Goal: Information Seeking & Learning: Find specific fact

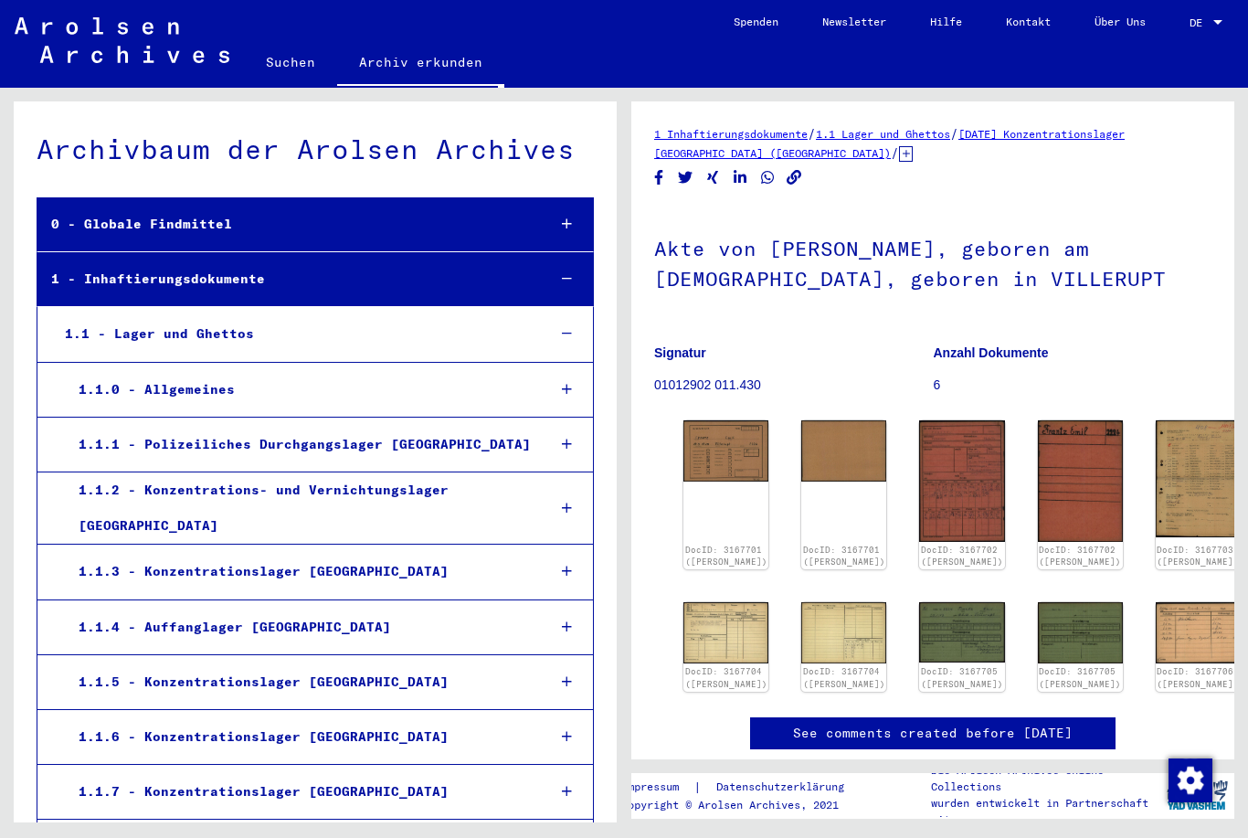
scroll to position [35846, 0]
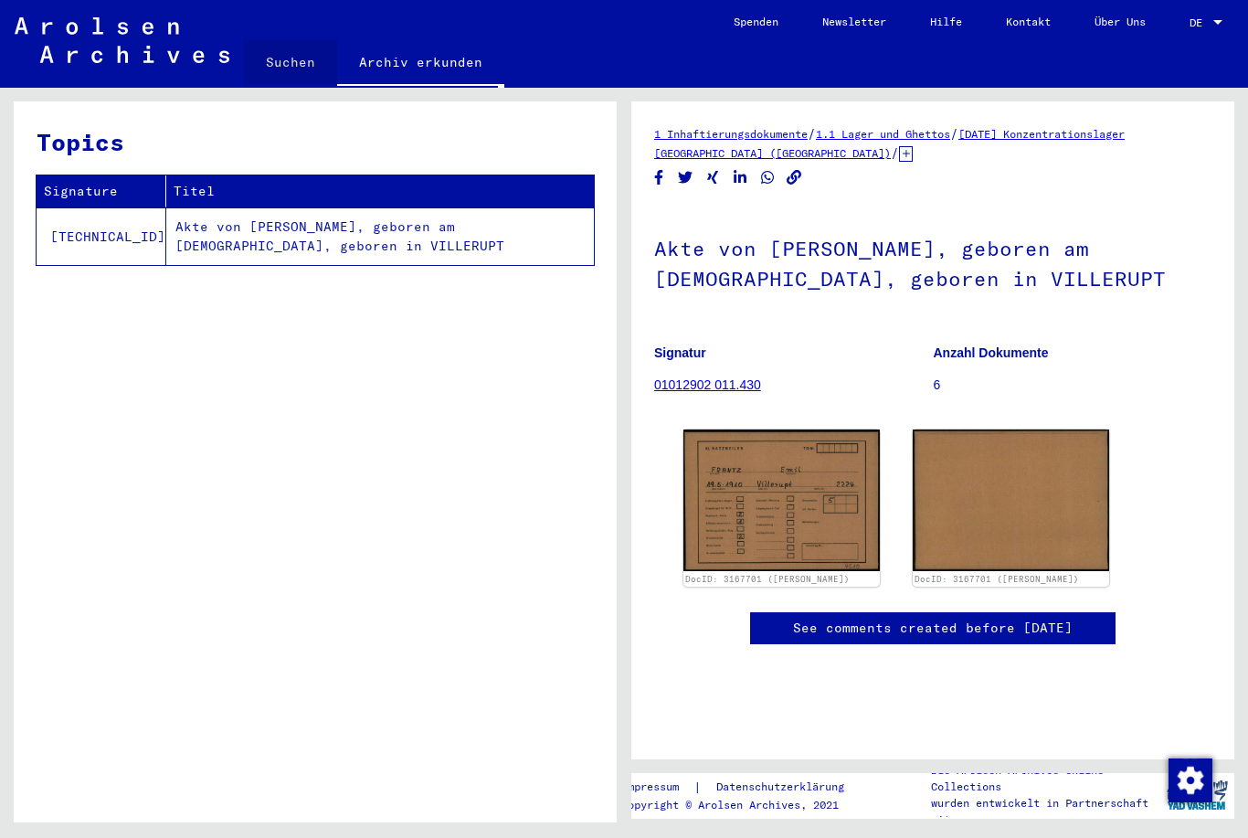
click at [301, 54] on link "Suchen" at bounding box center [290, 62] width 93 height 44
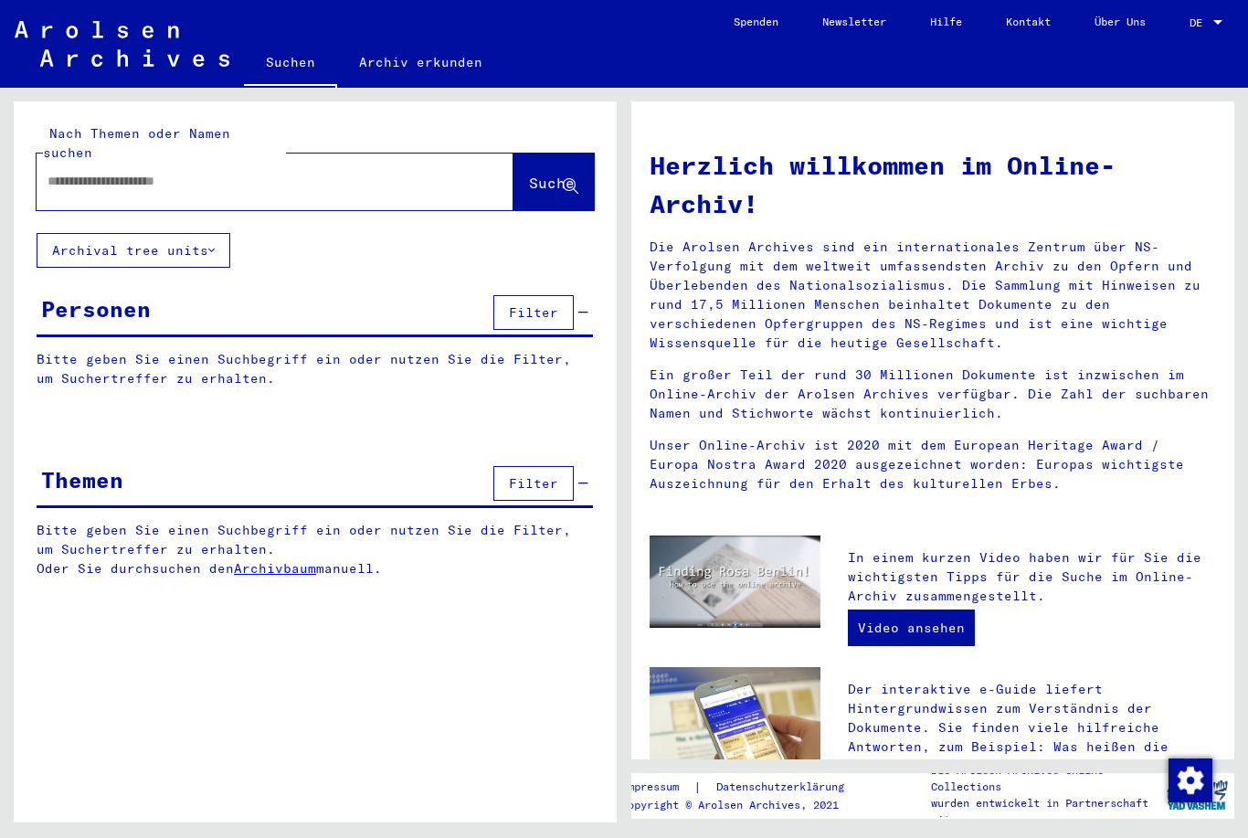
click at [215, 244] on icon at bounding box center [211, 250] width 6 height 13
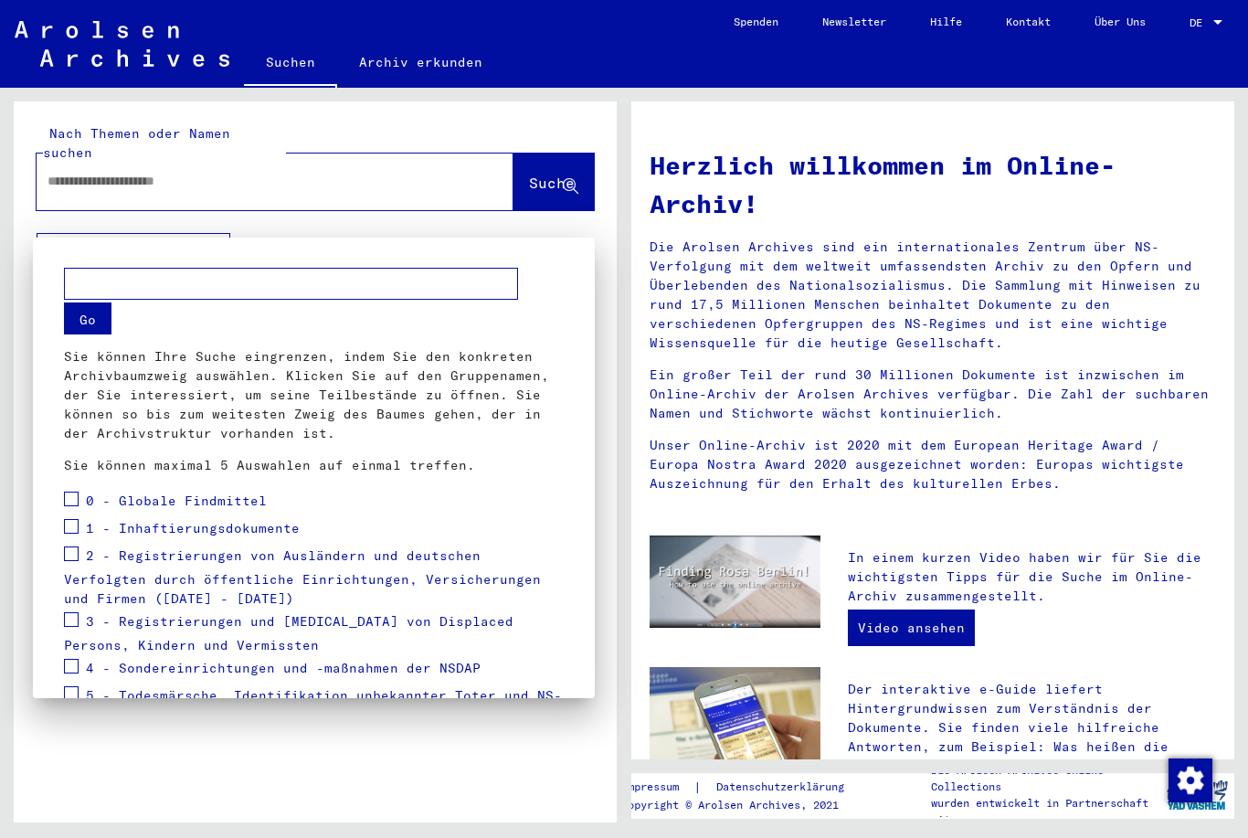
scroll to position [193, 0]
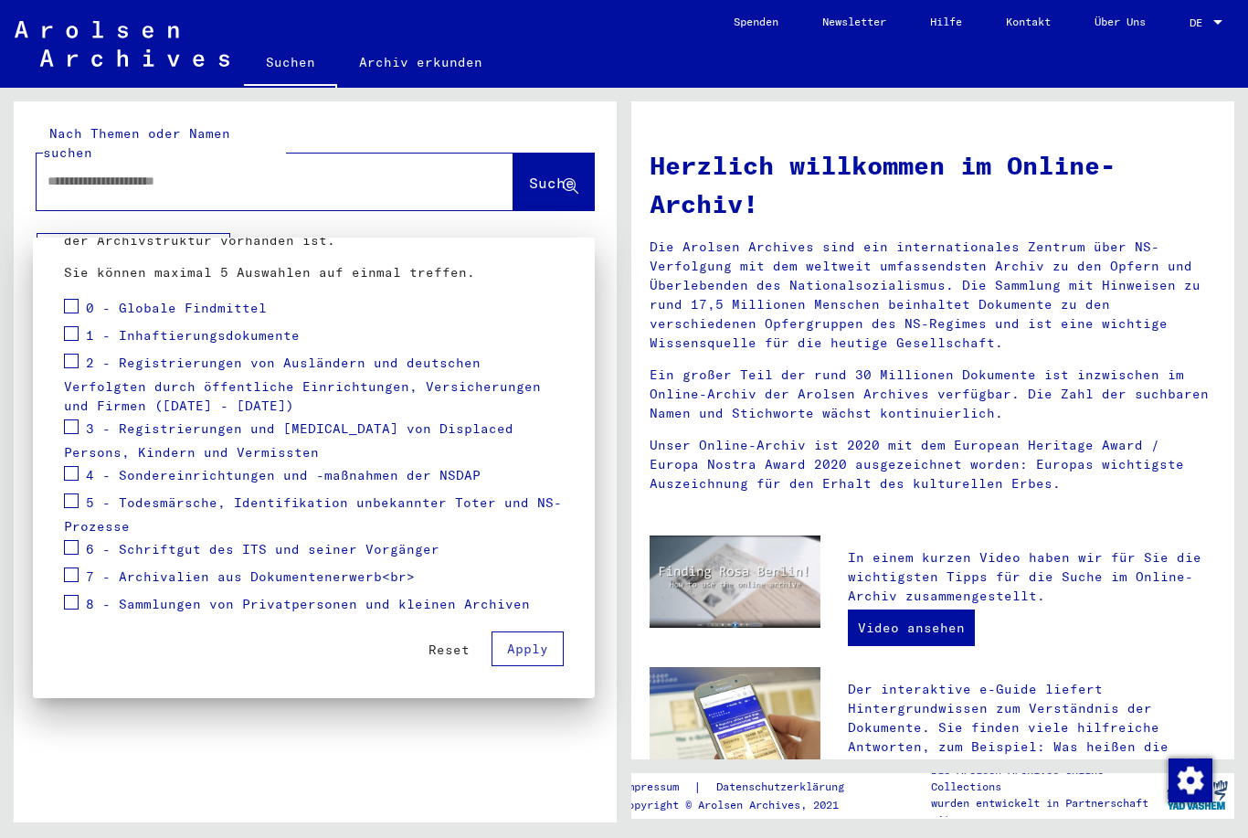
click at [78, 600] on span at bounding box center [71, 602] width 15 height 15
click at [76, 574] on span at bounding box center [71, 574] width 15 height 15
click at [78, 548] on span at bounding box center [71, 547] width 15 height 15
click at [77, 493] on span at bounding box center [71, 500] width 15 height 15
click at [76, 481] on span at bounding box center [71, 473] width 15 height 15
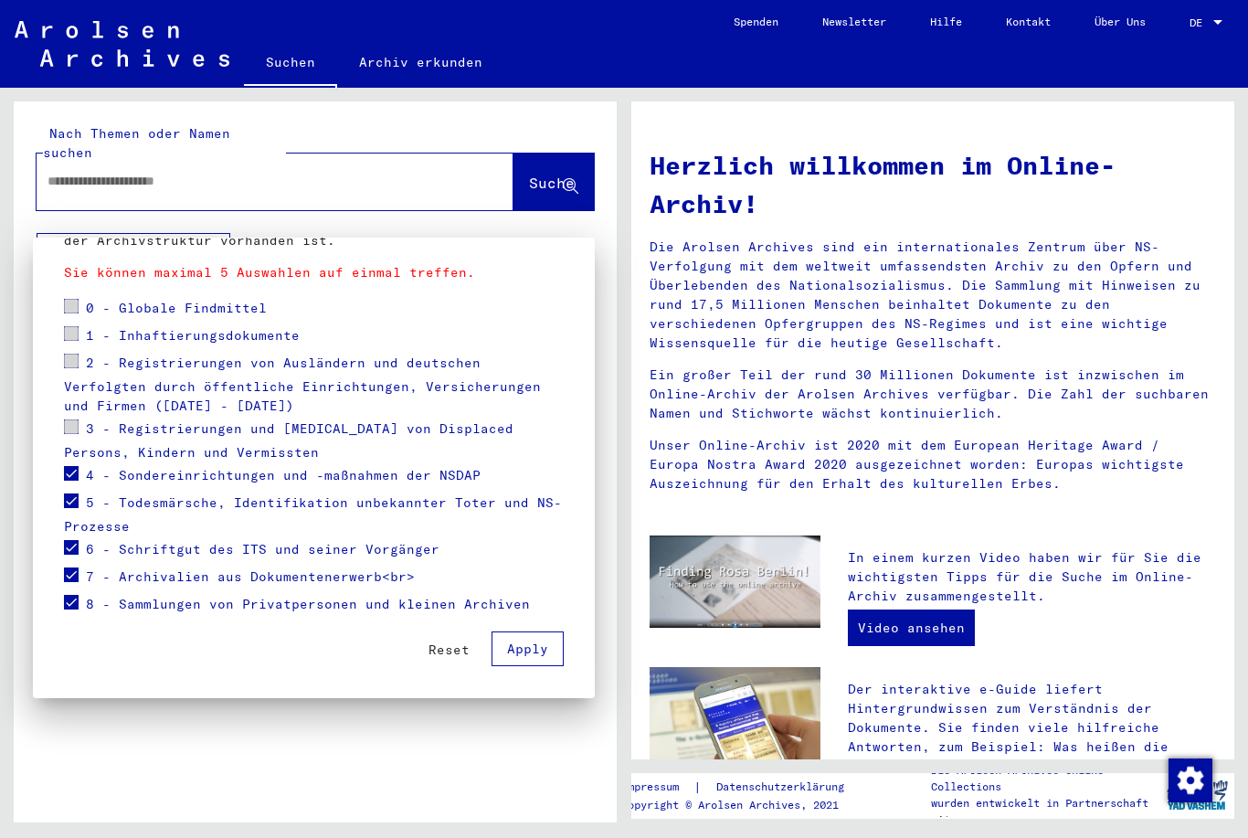
click at [78, 434] on span at bounding box center [71, 426] width 15 height 15
click at [82, 420] on div "3 - Registrierungen und [MEDICAL_DATA] von Displaced Persons, Kindern und Vermi…" at bounding box center [314, 439] width 500 height 47
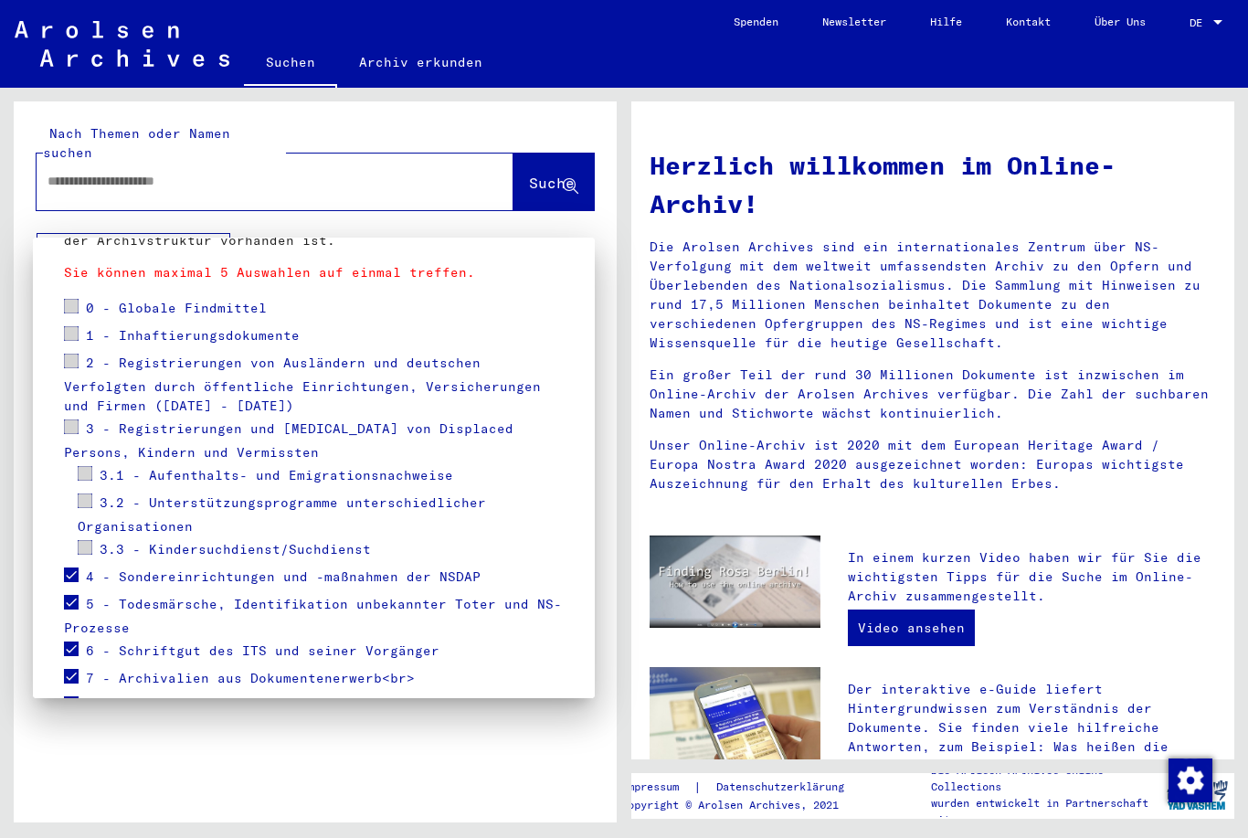
click at [77, 432] on span at bounding box center [71, 426] width 15 height 15
click at [91, 479] on span at bounding box center [85, 473] width 15 height 15
click at [90, 471] on span at bounding box center [85, 473] width 15 height 15
click at [90, 473] on span at bounding box center [85, 473] width 15 height 15
click at [76, 418] on label at bounding box center [71, 425] width 15 height 18
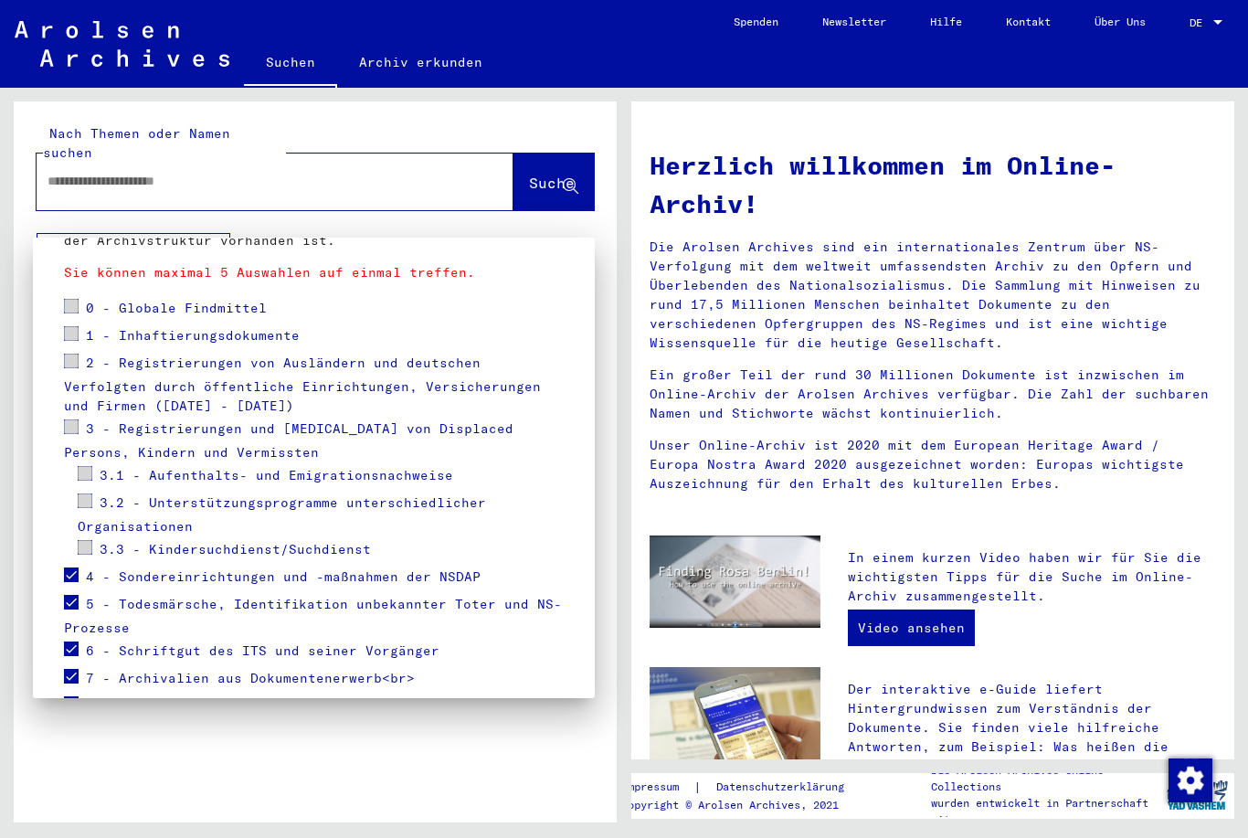
click at [76, 434] on span at bounding box center [71, 426] width 15 height 15
click at [88, 435] on span "3 - Registrierungen und [MEDICAL_DATA] von Displaced Persons, Kindern und Vermi…" at bounding box center [288, 440] width 449 height 41
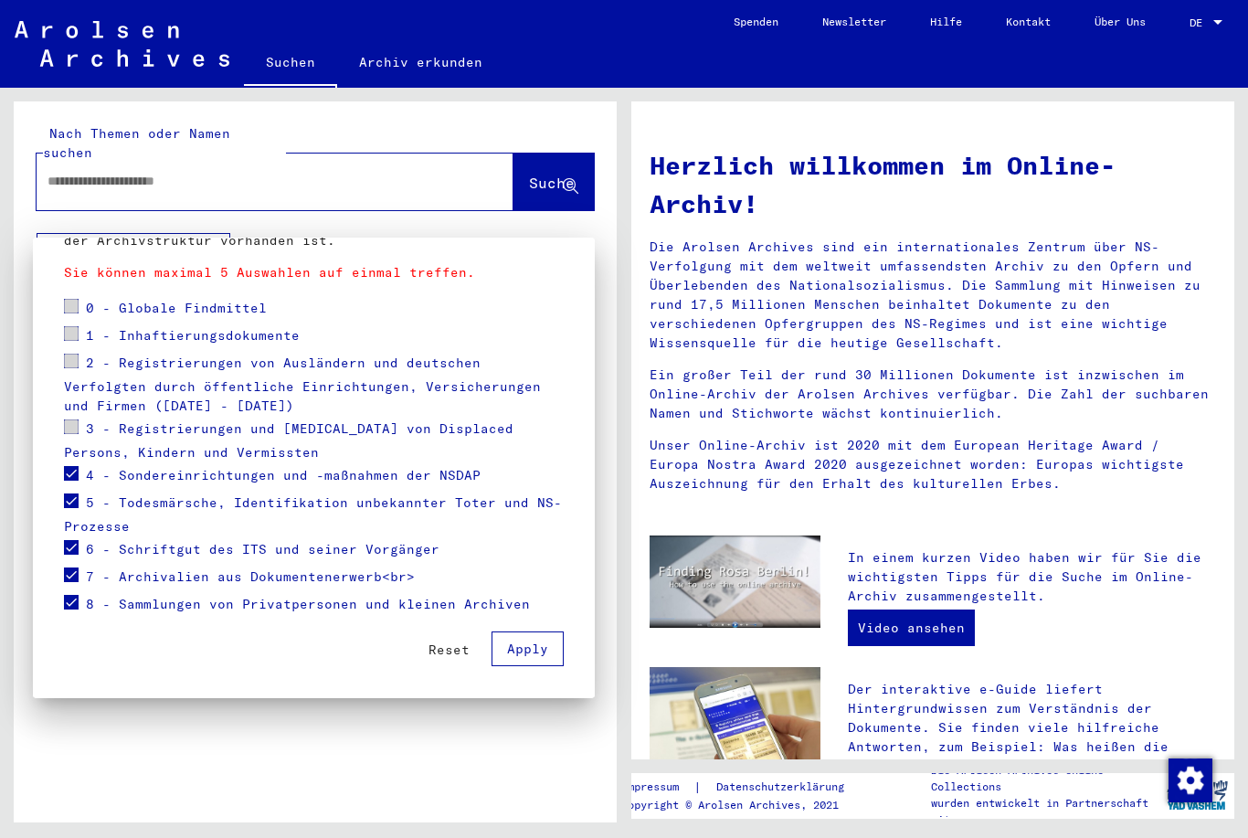
click at [89, 579] on span "7 - Archivalien aus Dokumentenerwerb<br>" at bounding box center [250, 576] width 329 height 16
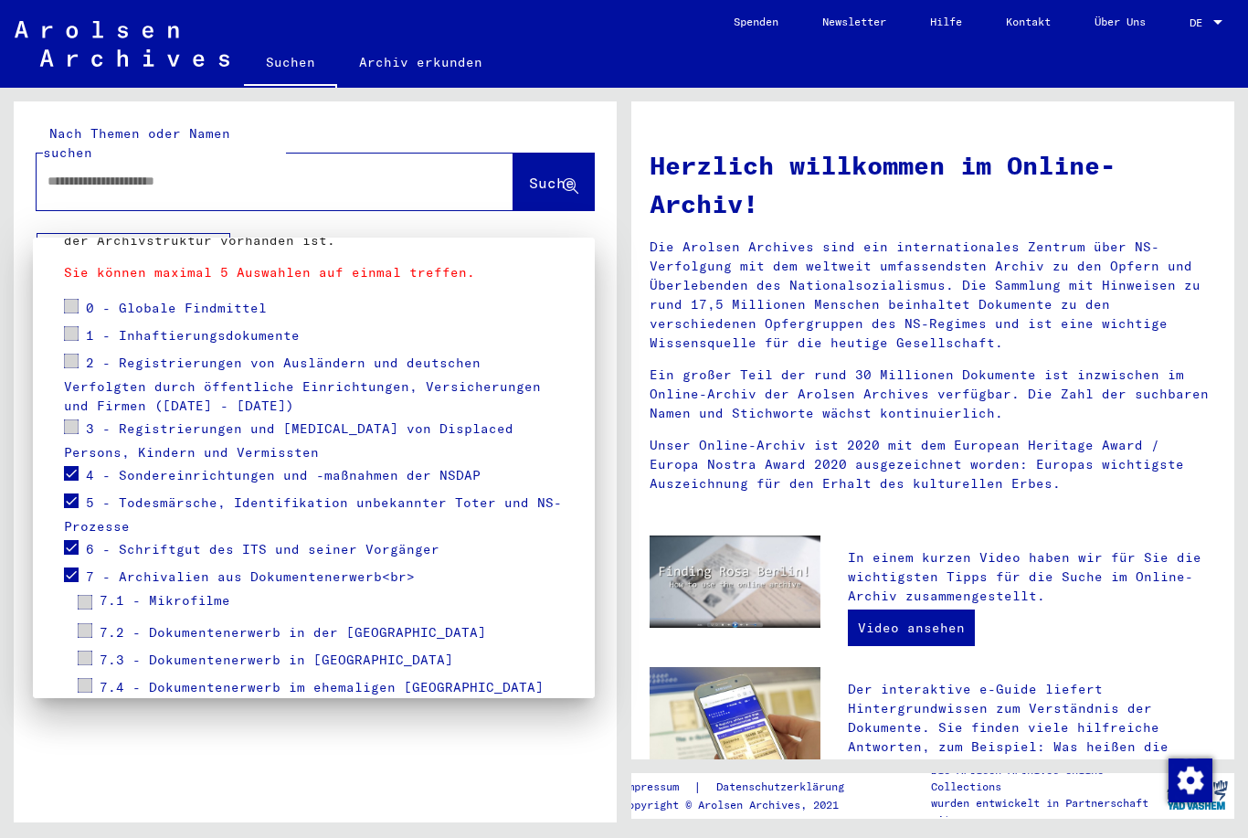
click at [78, 566] on label at bounding box center [71, 573] width 15 height 18
click at [76, 544] on span at bounding box center [71, 547] width 15 height 15
click at [78, 498] on span at bounding box center [71, 500] width 15 height 15
click at [76, 467] on span at bounding box center [71, 473] width 15 height 15
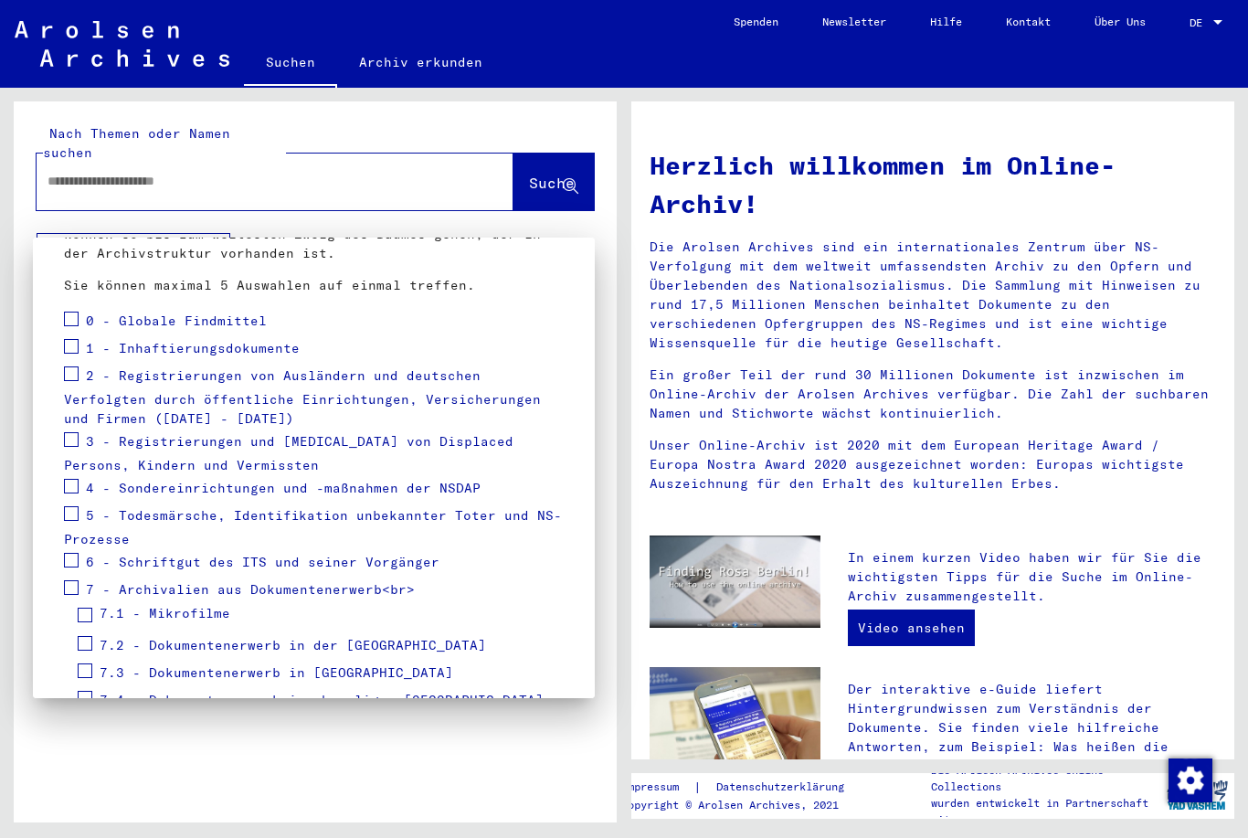
scroll to position [178, 0]
click at [75, 448] on span at bounding box center [71, 441] width 15 height 15
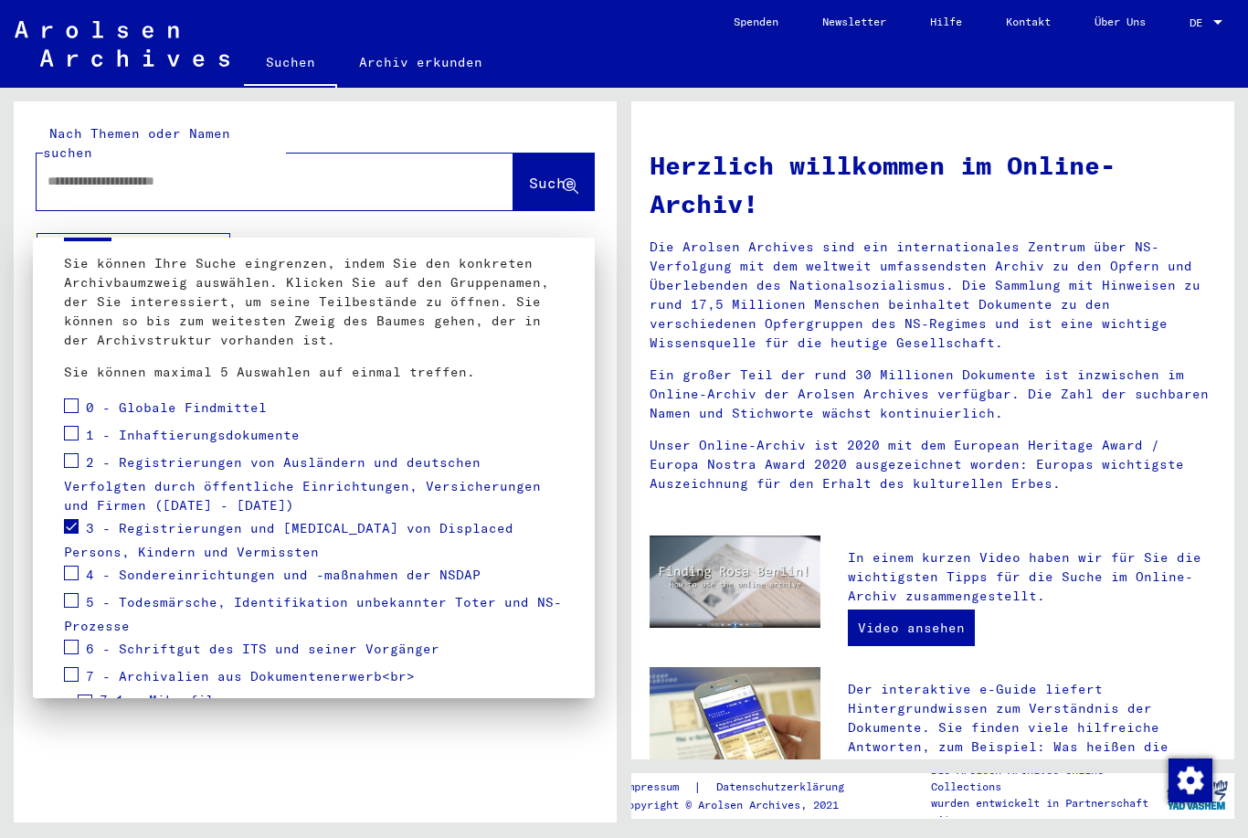
scroll to position [92, 0]
click at [77, 407] on span at bounding box center [71, 406] width 15 height 15
click at [78, 408] on span at bounding box center [71, 406] width 15 height 15
click at [430, 528] on span "3 - Registrierungen und [MEDICAL_DATA] von Displaced Persons, Kindern und Vermi…" at bounding box center [288, 541] width 449 height 41
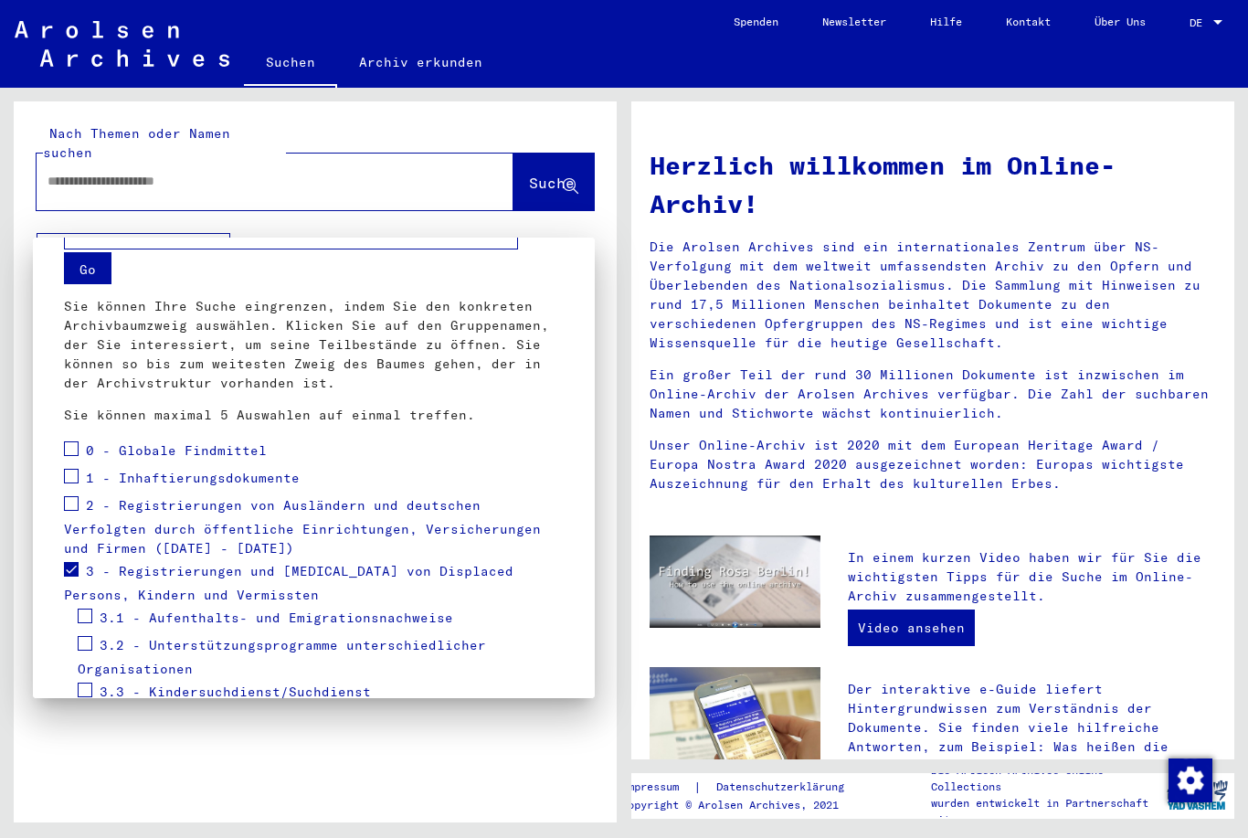
scroll to position [49, 0]
click at [77, 497] on span at bounding box center [71, 504] width 15 height 15
click at [375, 176] on div at bounding box center [624, 419] width 1248 height 838
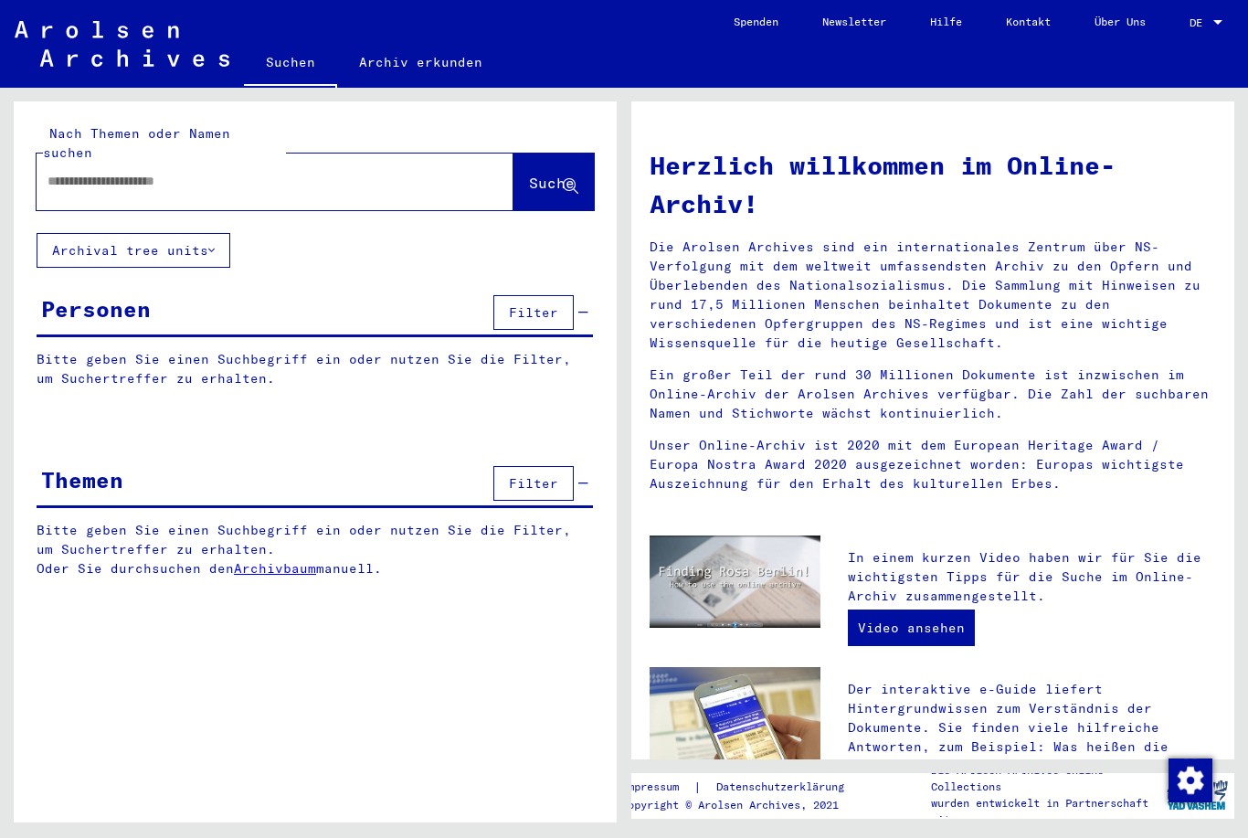
click at [304, 172] on input "text" at bounding box center [253, 181] width 411 height 19
type input "******"
click at [225, 238] on button "Archival tree units" at bounding box center [134, 250] width 194 height 35
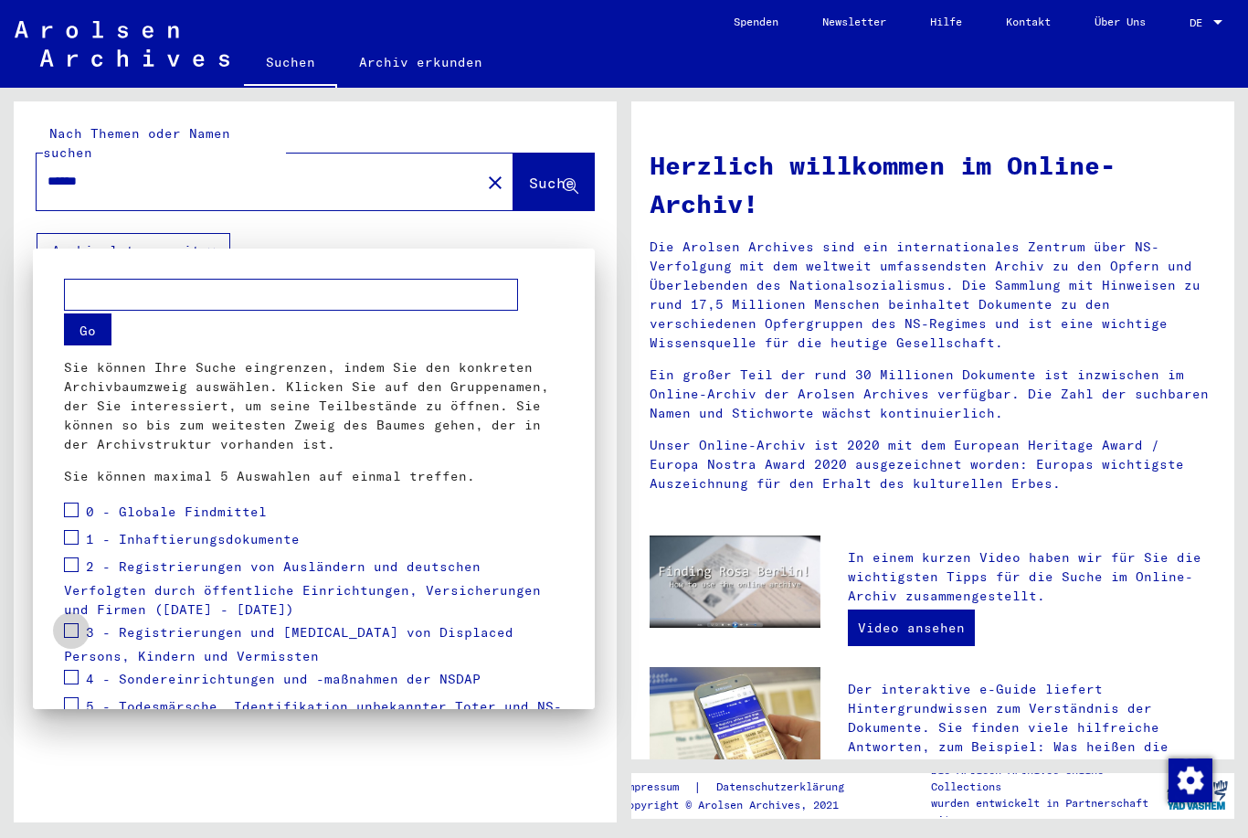
click at [71, 638] on span at bounding box center [71, 630] width 15 height 15
click at [94, 336] on button "Go" at bounding box center [88, 329] width 48 height 32
click at [76, 630] on span at bounding box center [71, 630] width 15 height 15
click at [363, 291] on input "text" at bounding box center [291, 295] width 454 height 32
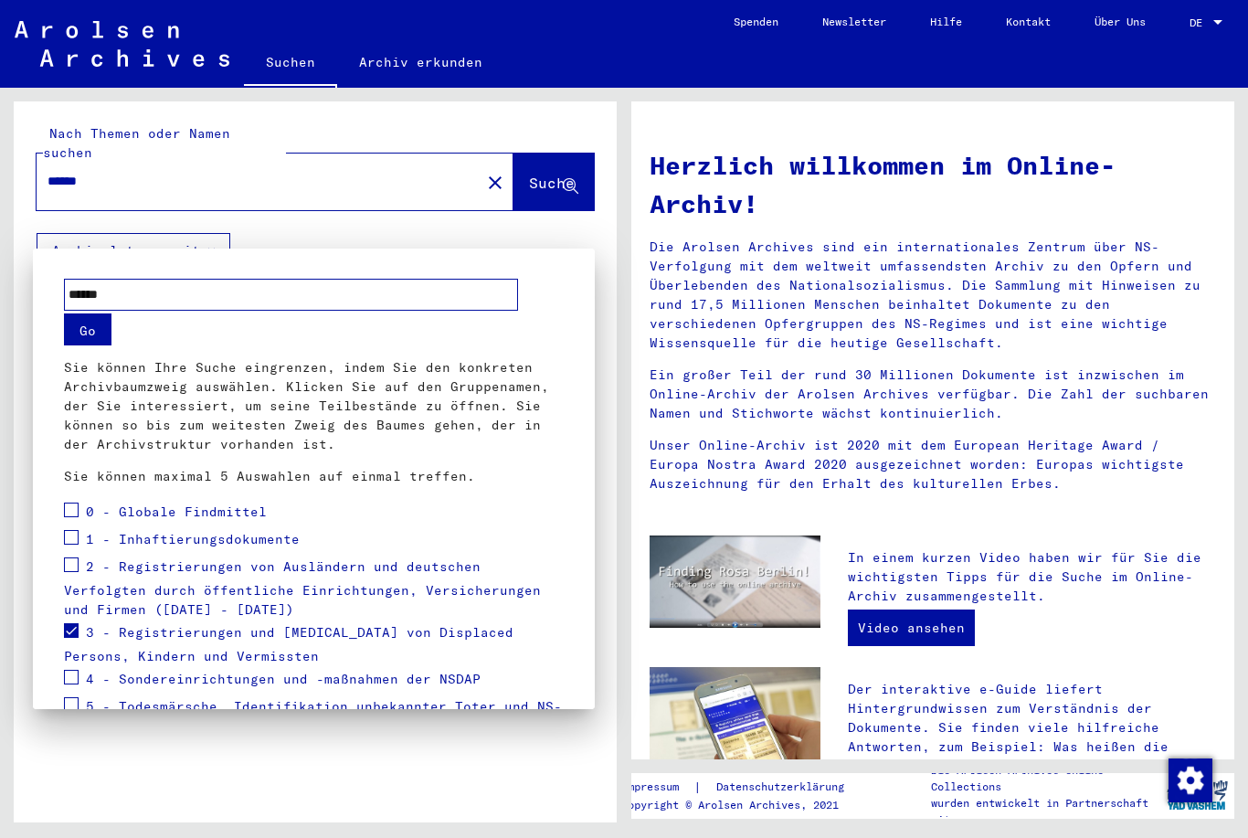
type input "******"
click at [91, 333] on button "Go" at bounding box center [88, 329] width 48 height 32
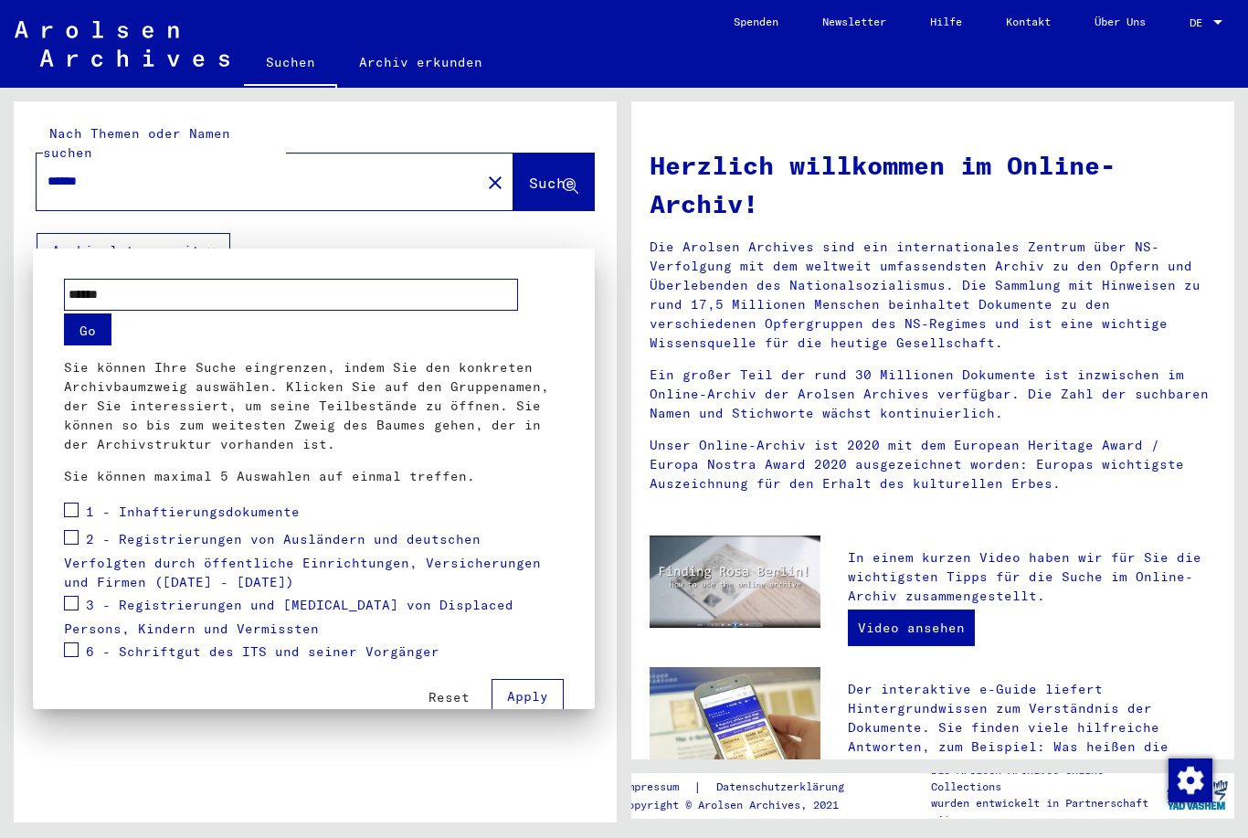
click at [534, 698] on span "Apply" at bounding box center [527, 696] width 41 height 16
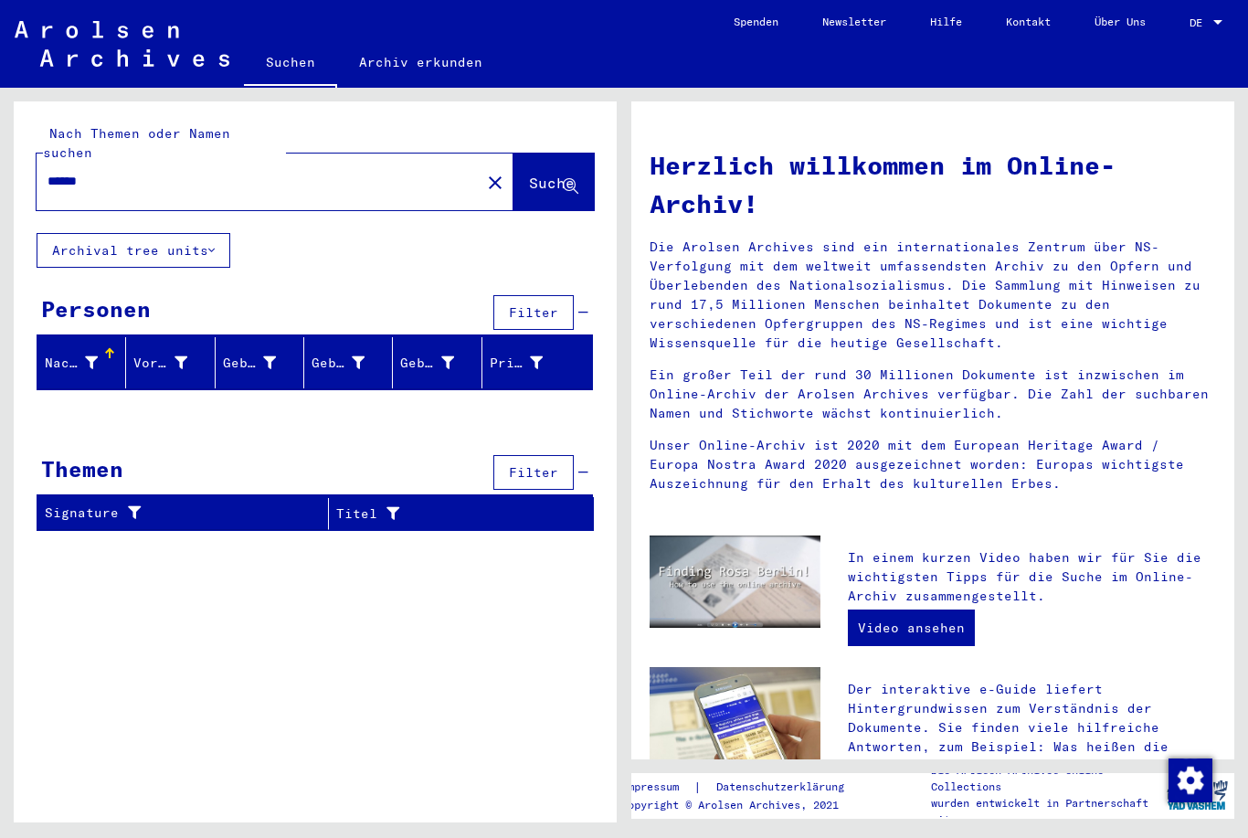
click at [550, 461] on button "Filter" at bounding box center [533, 472] width 80 height 35
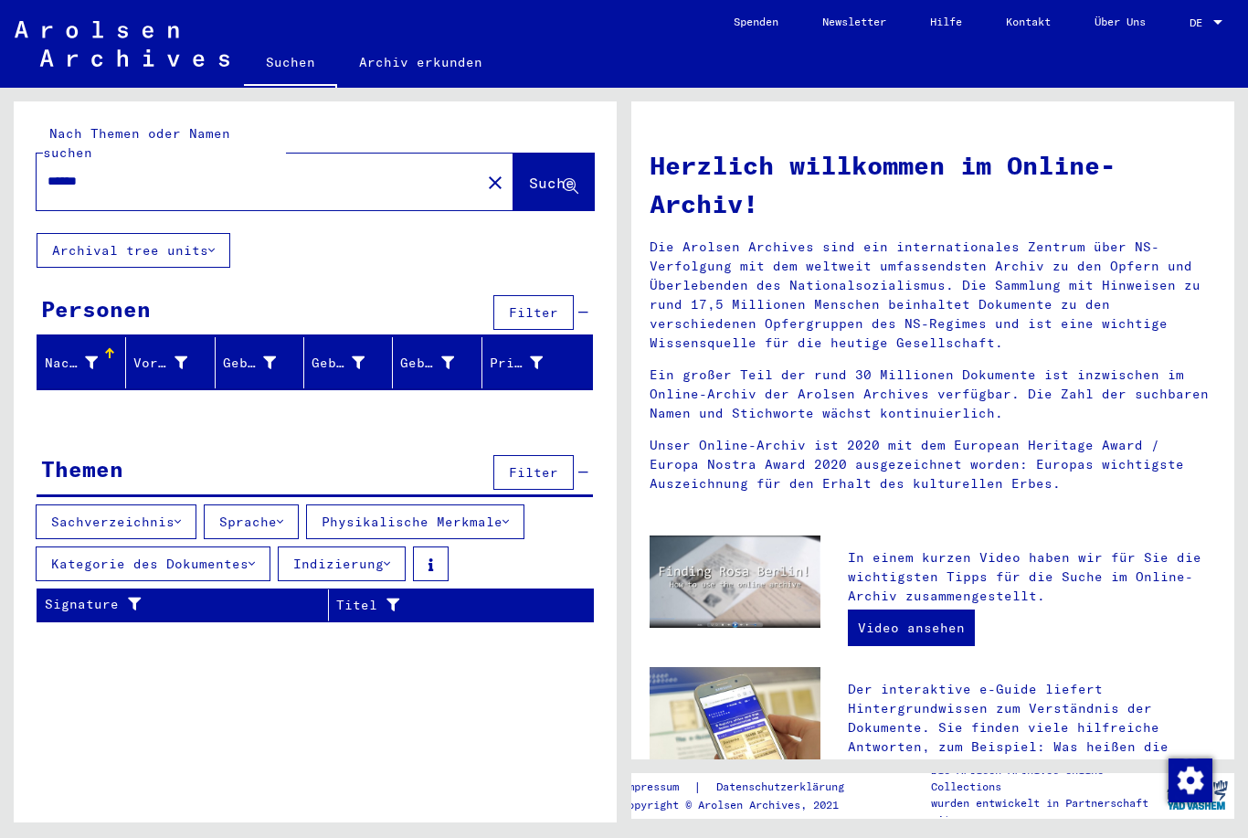
click at [208, 552] on button "Kategorie des Dokumentes" at bounding box center [153, 563] width 235 height 35
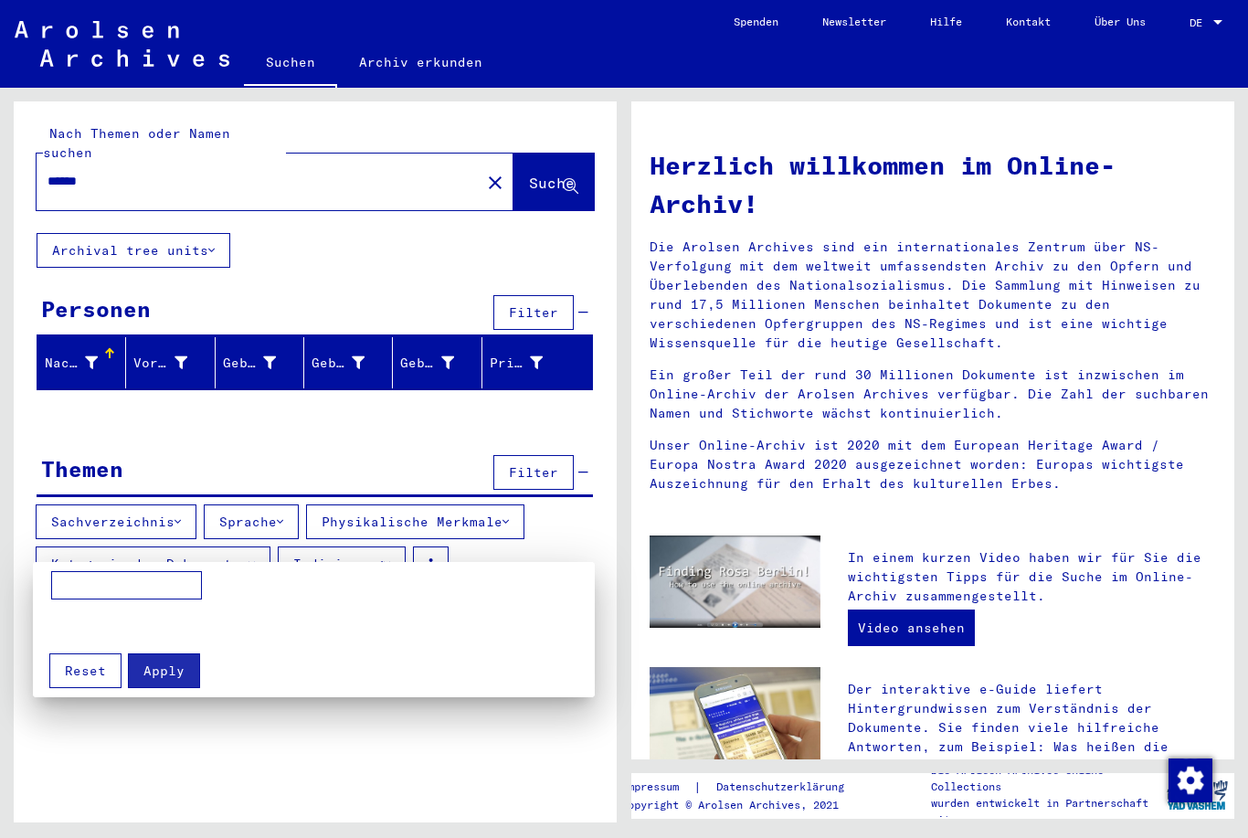
click at [182, 591] on input at bounding box center [126, 585] width 151 height 29
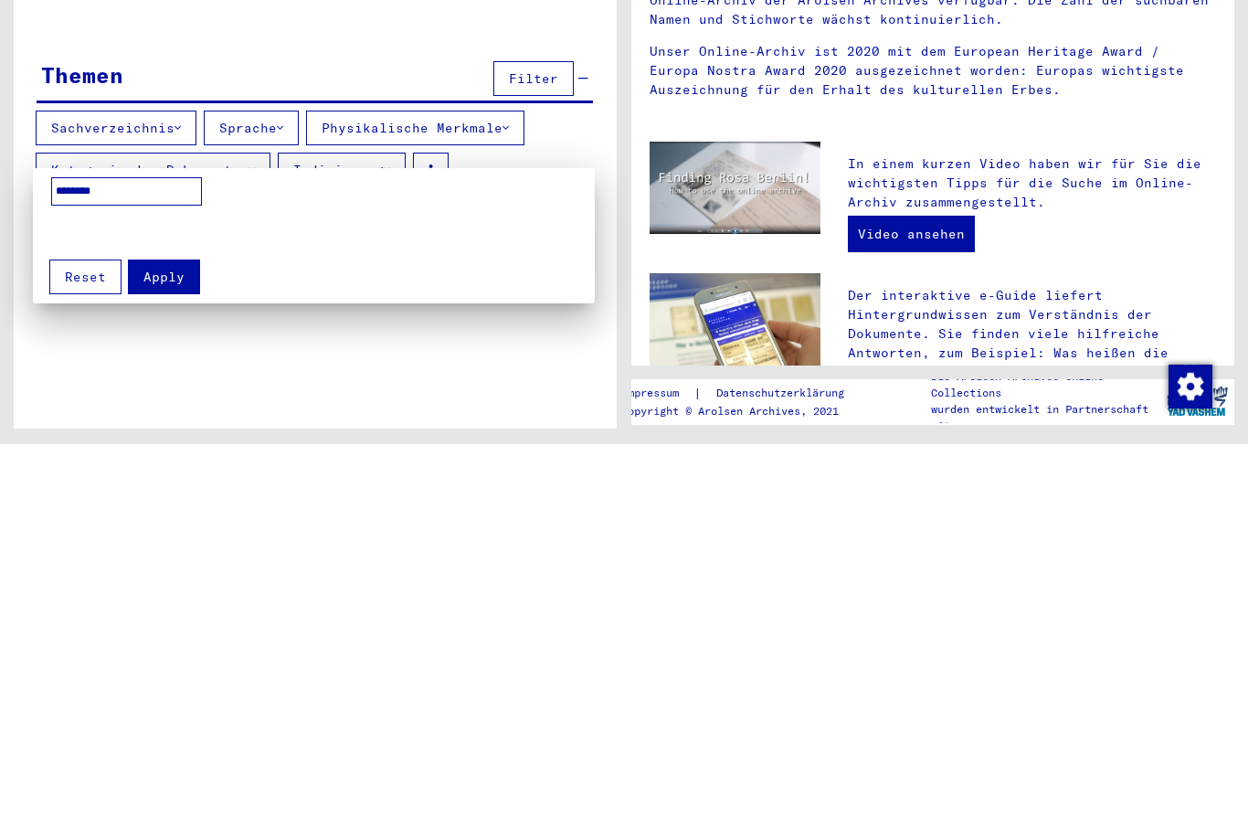
type input "********"
click at [180, 662] on span "Apply" at bounding box center [163, 670] width 41 height 16
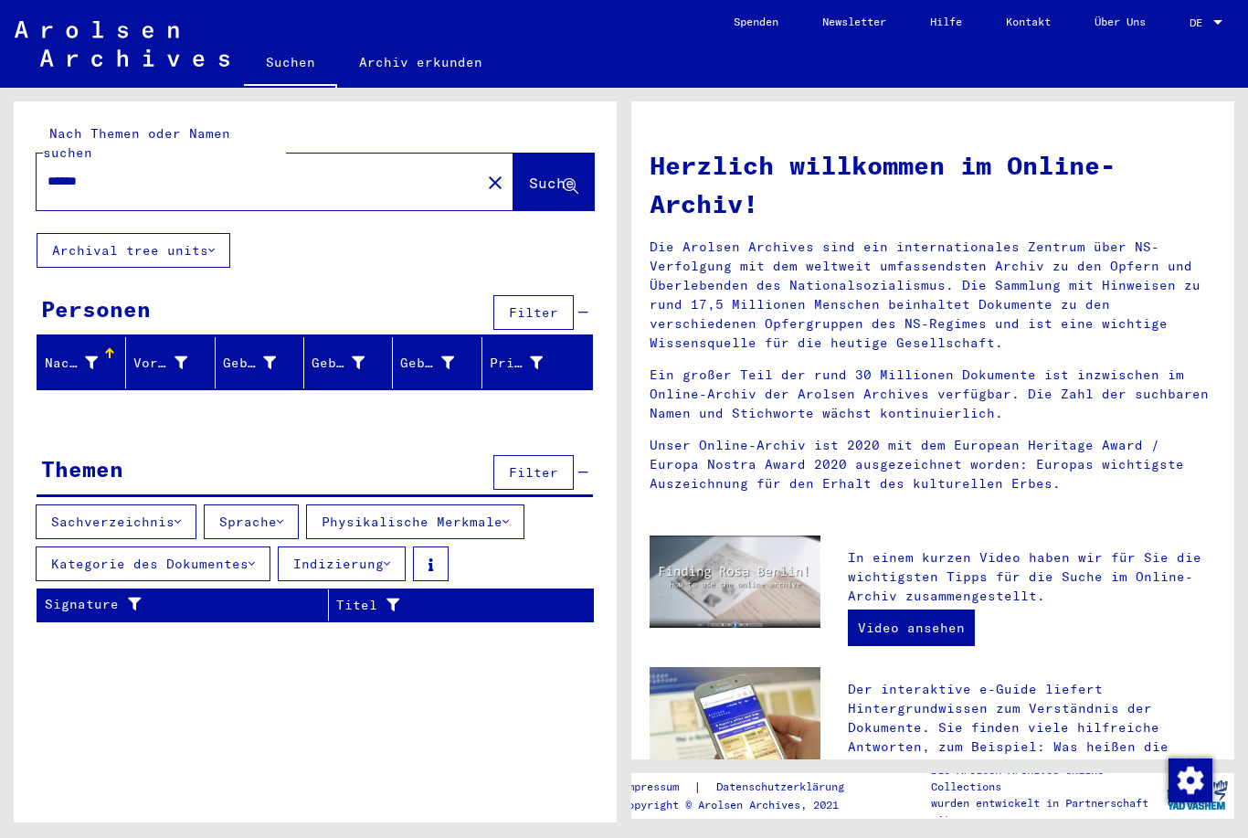
scroll to position [16, 0]
click at [151, 595] on div "Signature" at bounding box center [175, 604] width 260 height 19
click at [389, 598] on icon at bounding box center [388, 604] width 22 height 13
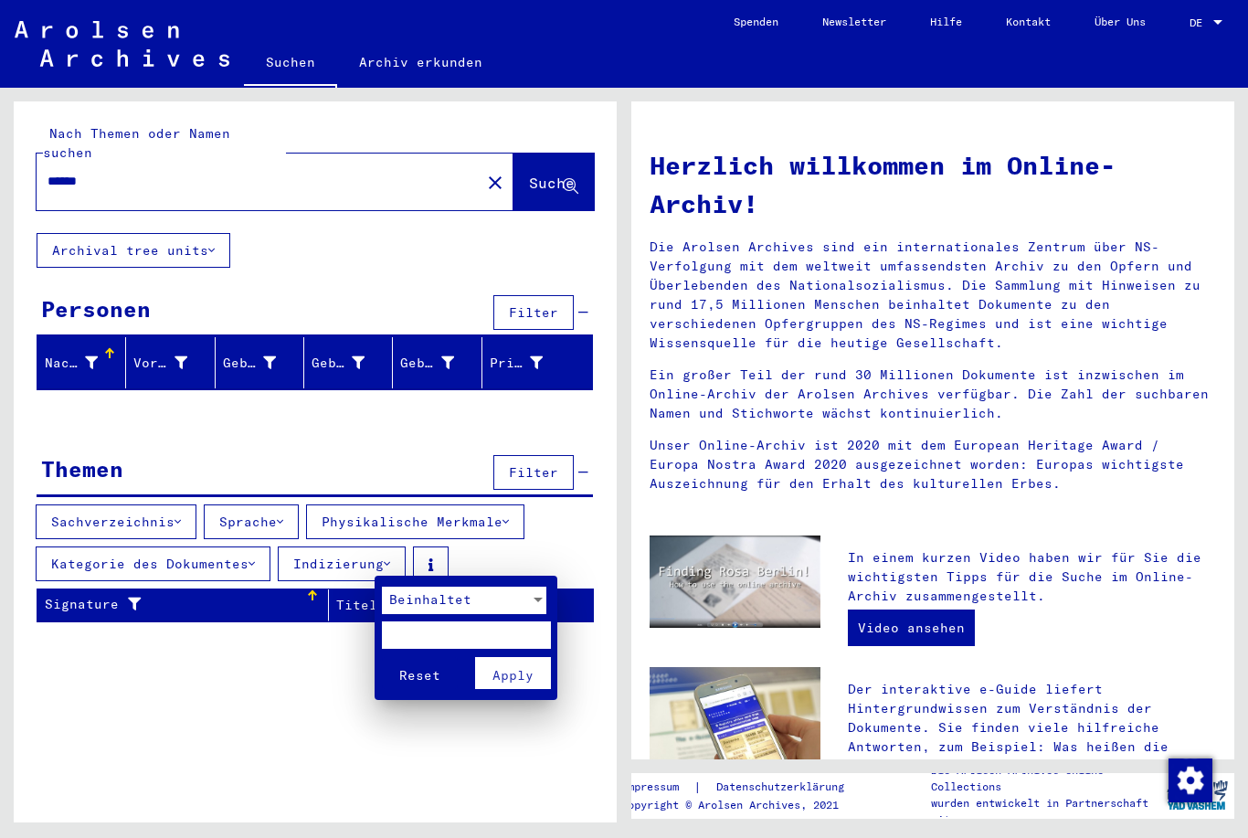
click at [542, 338] on div at bounding box center [624, 419] width 1248 height 838
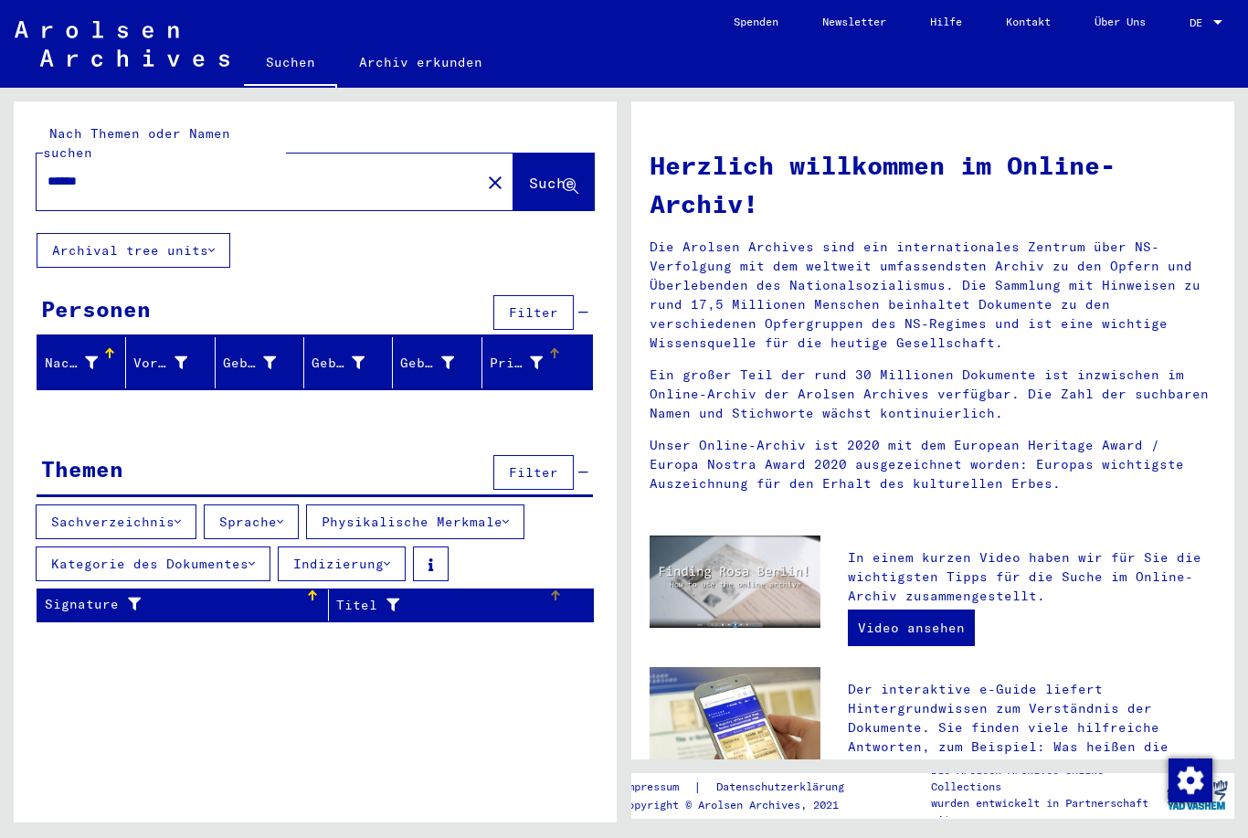
click at [521, 354] on div "Prisoner #" at bounding box center [516, 363] width 53 height 19
click at [533, 354] on div at bounding box center [536, 363] width 13 height 19
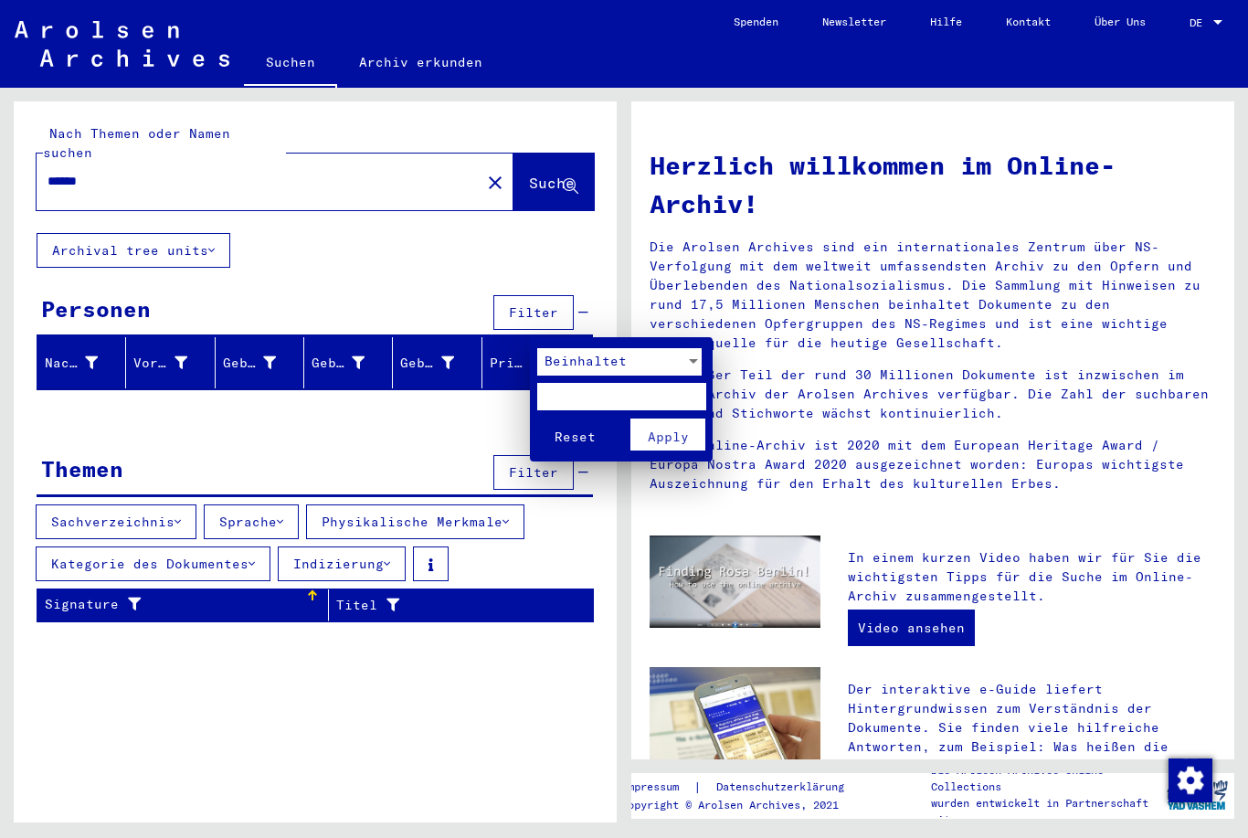
click at [520, 347] on div at bounding box center [624, 419] width 1248 height 838
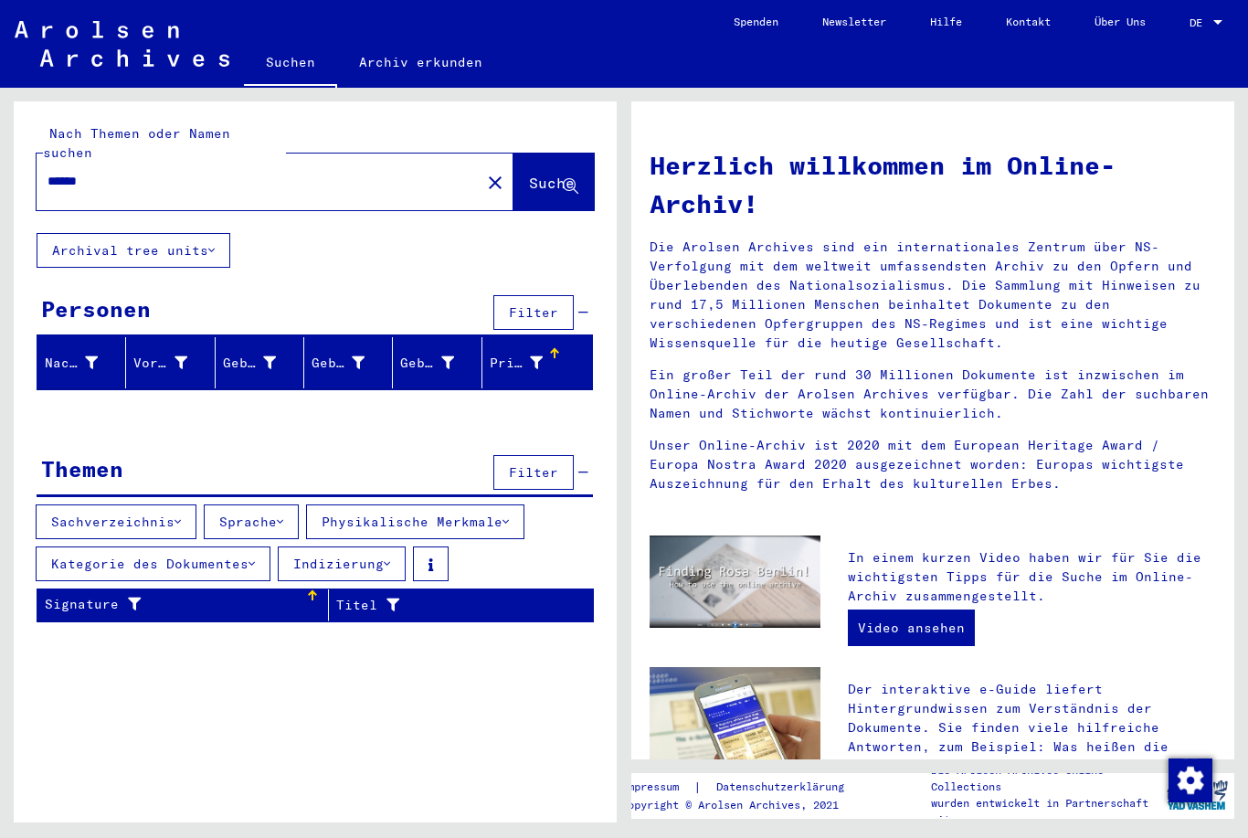
click at [556, 304] on span "Filter" at bounding box center [533, 312] width 49 height 16
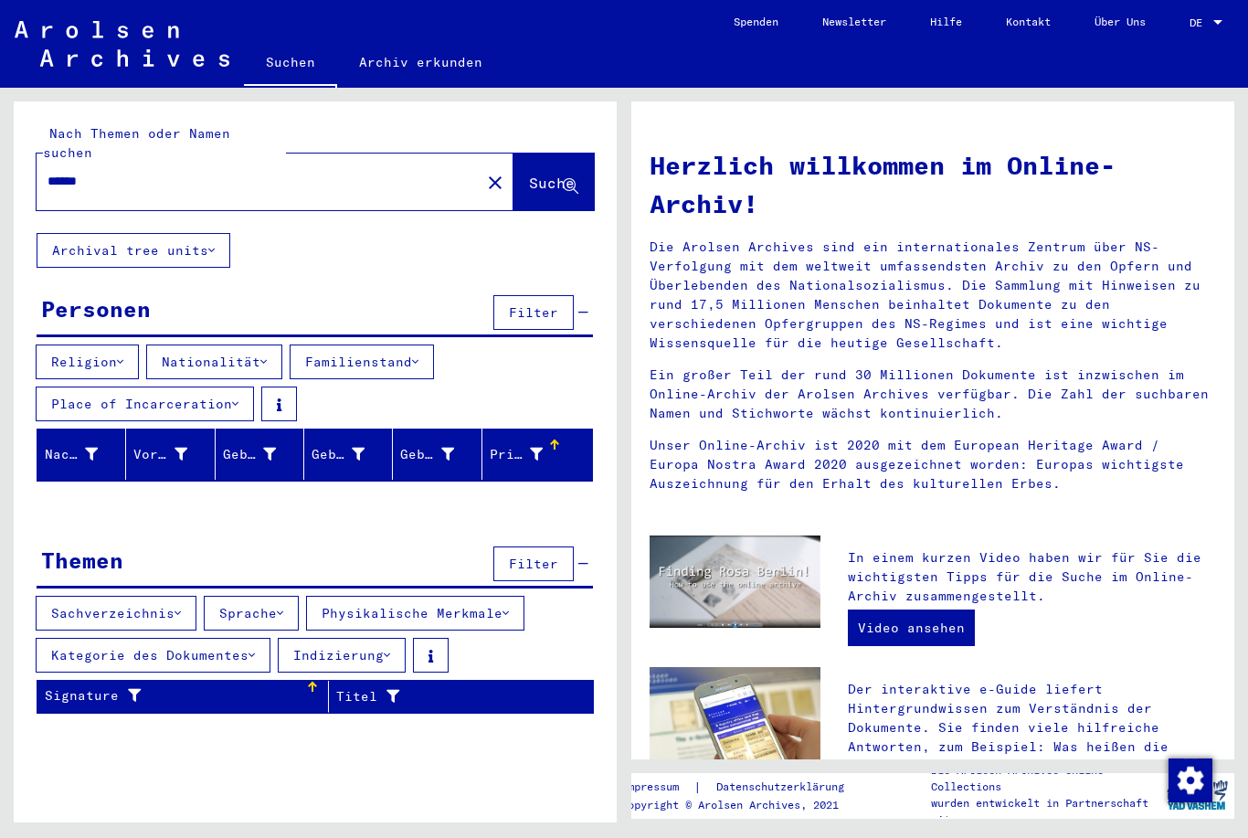
click at [208, 386] on button "Place of Incarceration" at bounding box center [145, 403] width 218 height 35
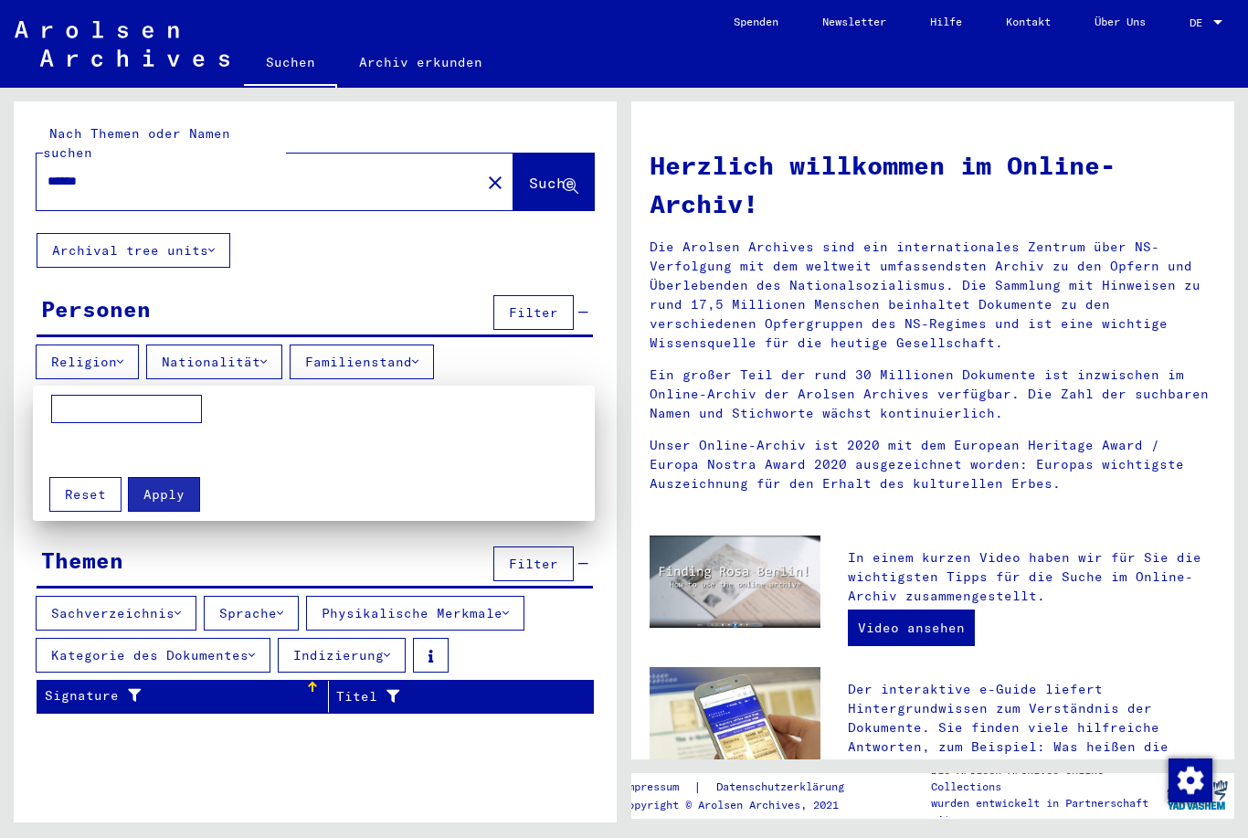
click at [146, 420] on input at bounding box center [126, 409] width 151 height 29
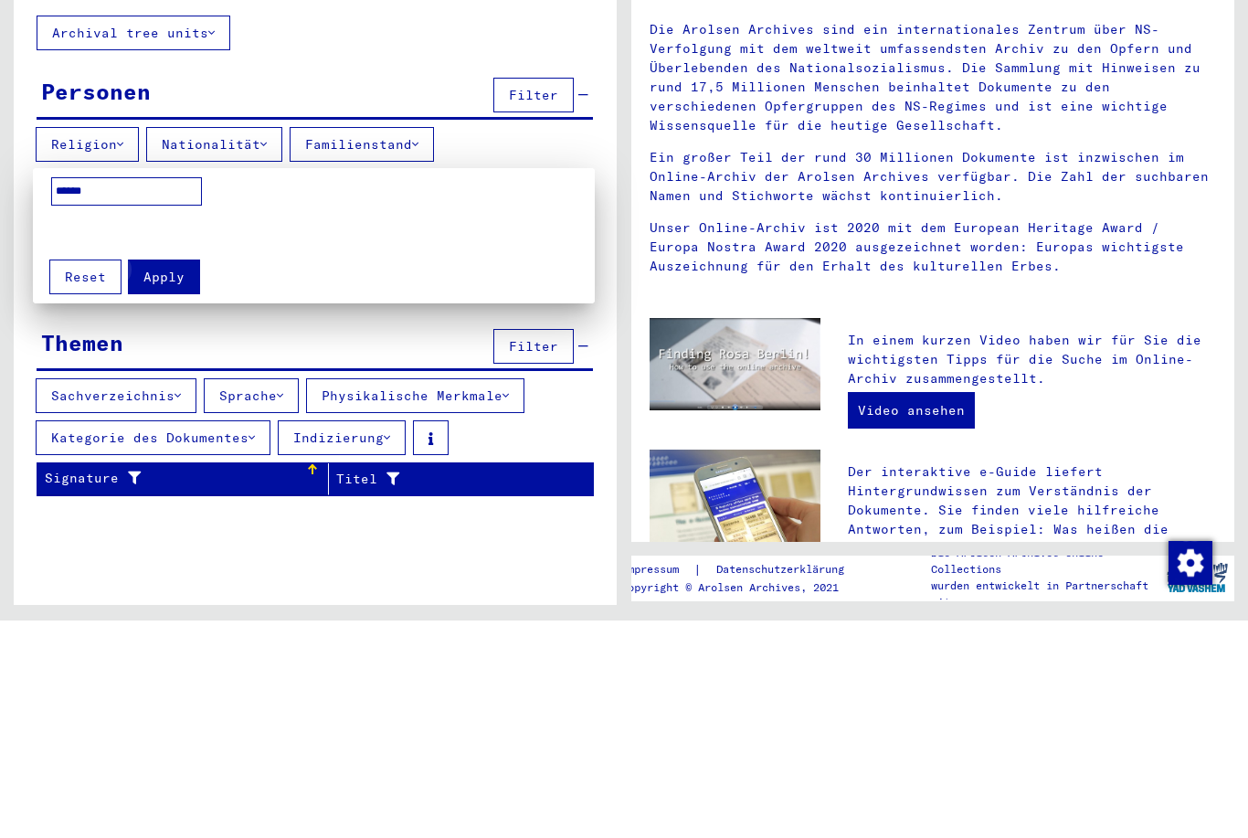
type input "******"
click at [169, 486] on span "Apply" at bounding box center [163, 494] width 41 height 16
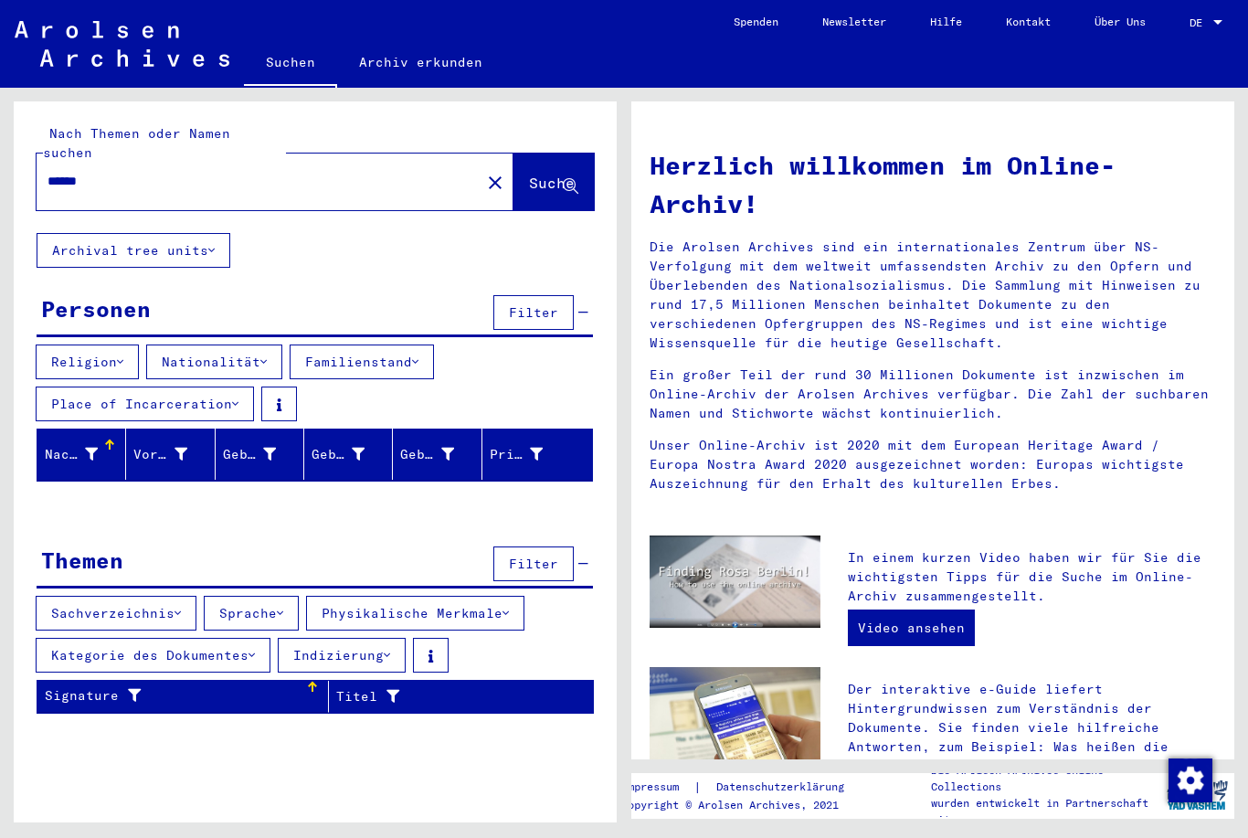
scroll to position [0, 0]
click at [550, 174] on span "Suche" at bounding box center [553, 183] width 49 height 19
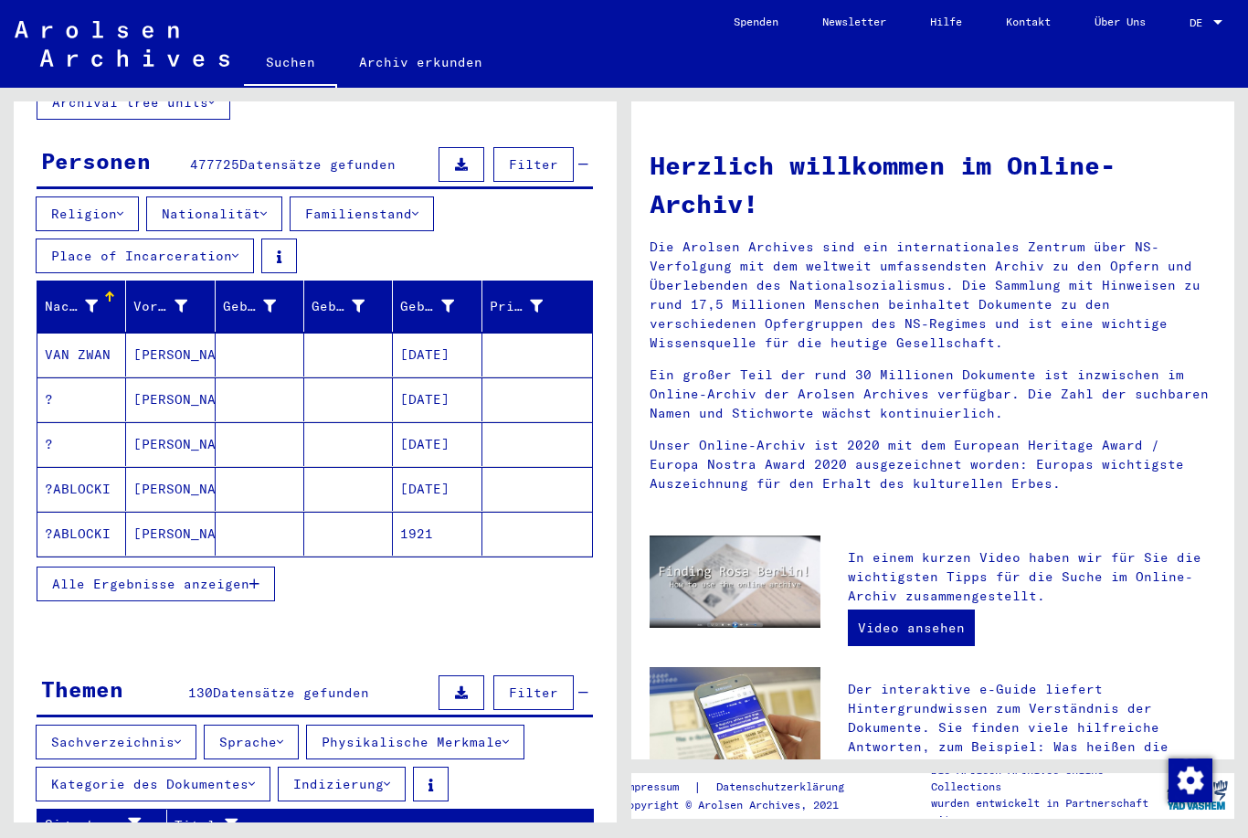
scroll to position [149, 0]
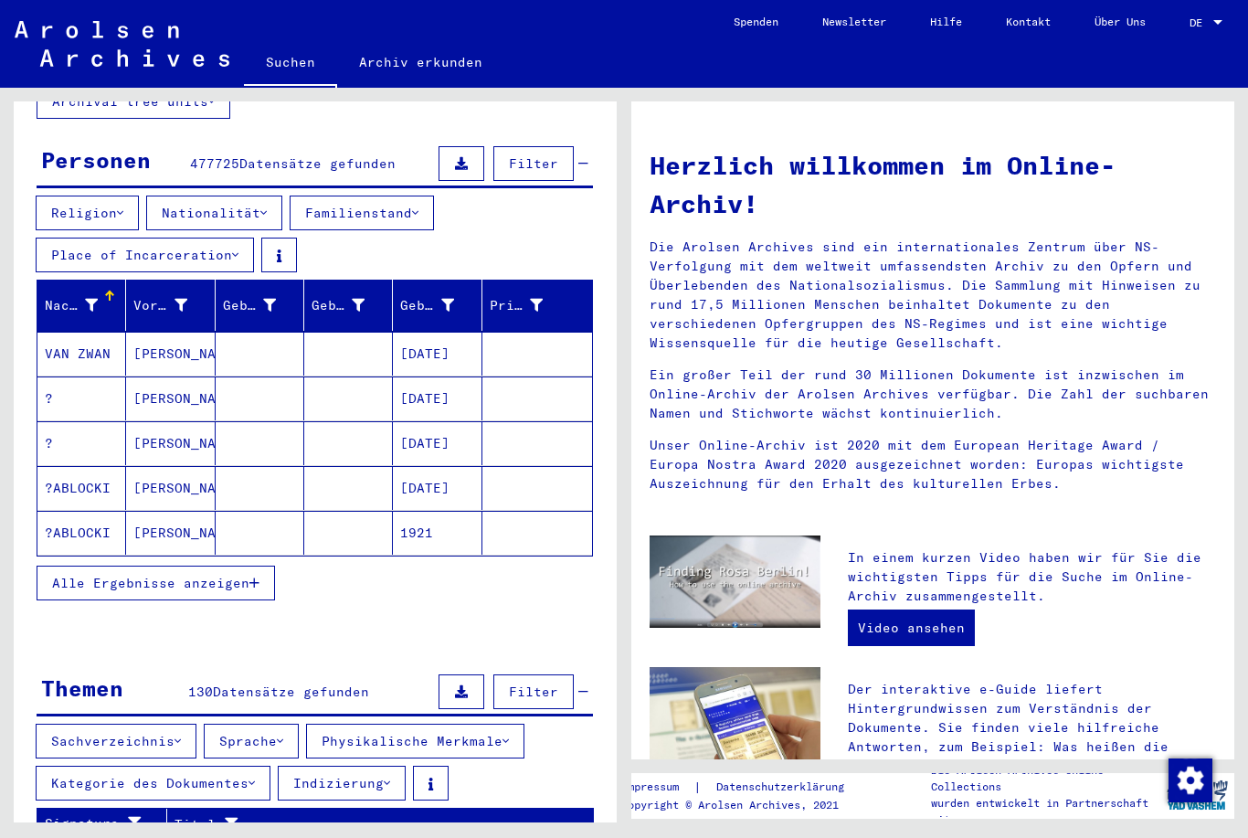
click at [261, 568] on button "Alle Ergebnisse anzeigen" at bounding box center [156, 583] width 238 height 35
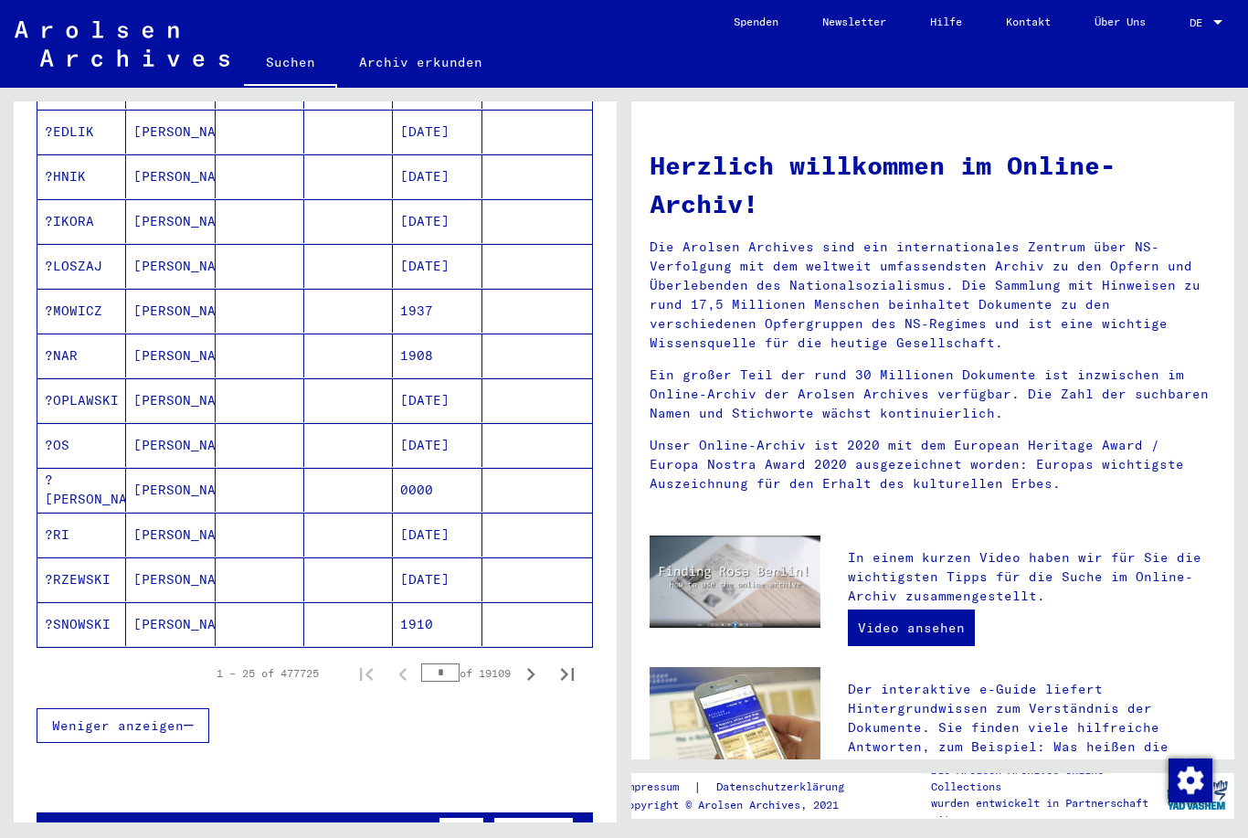
scroll to position [957, 0]
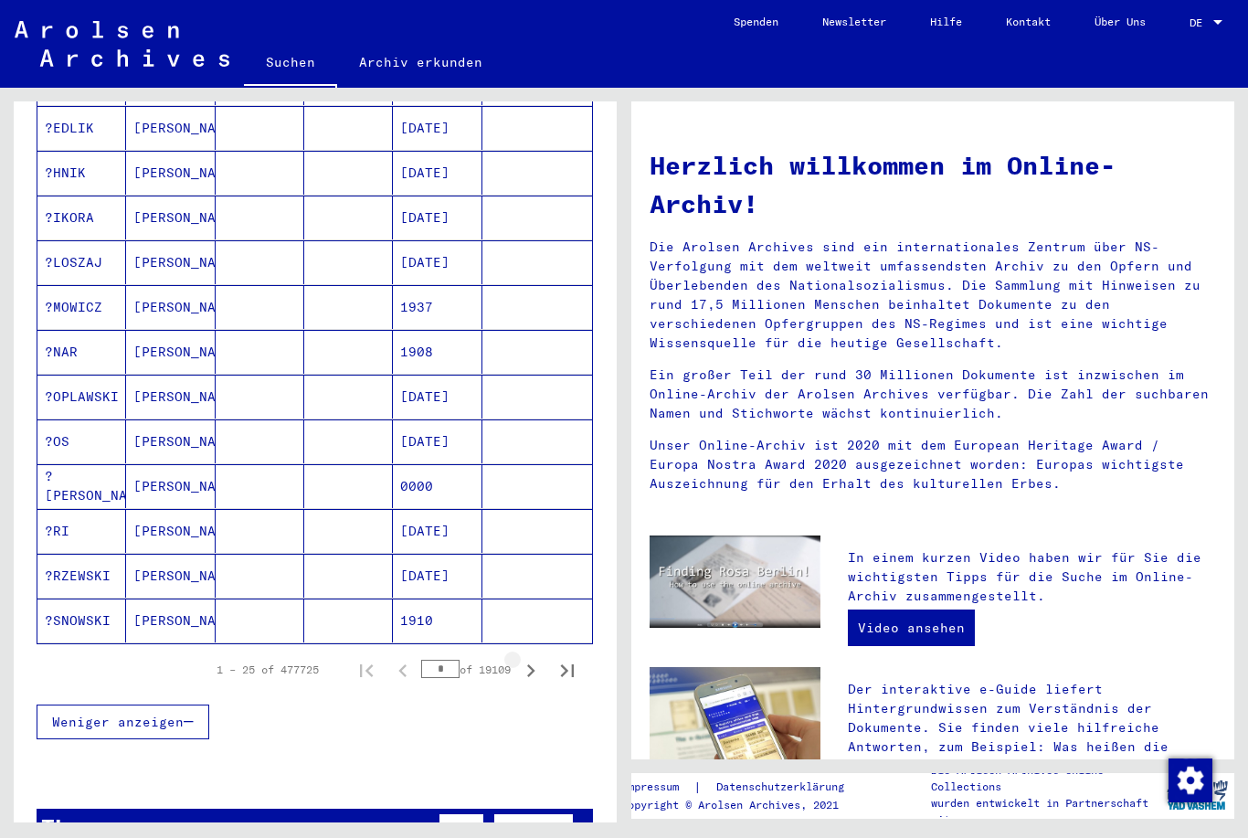
click at [533, 664] on icon "Next page" at bounding box center [531, 670] width 8 height 13
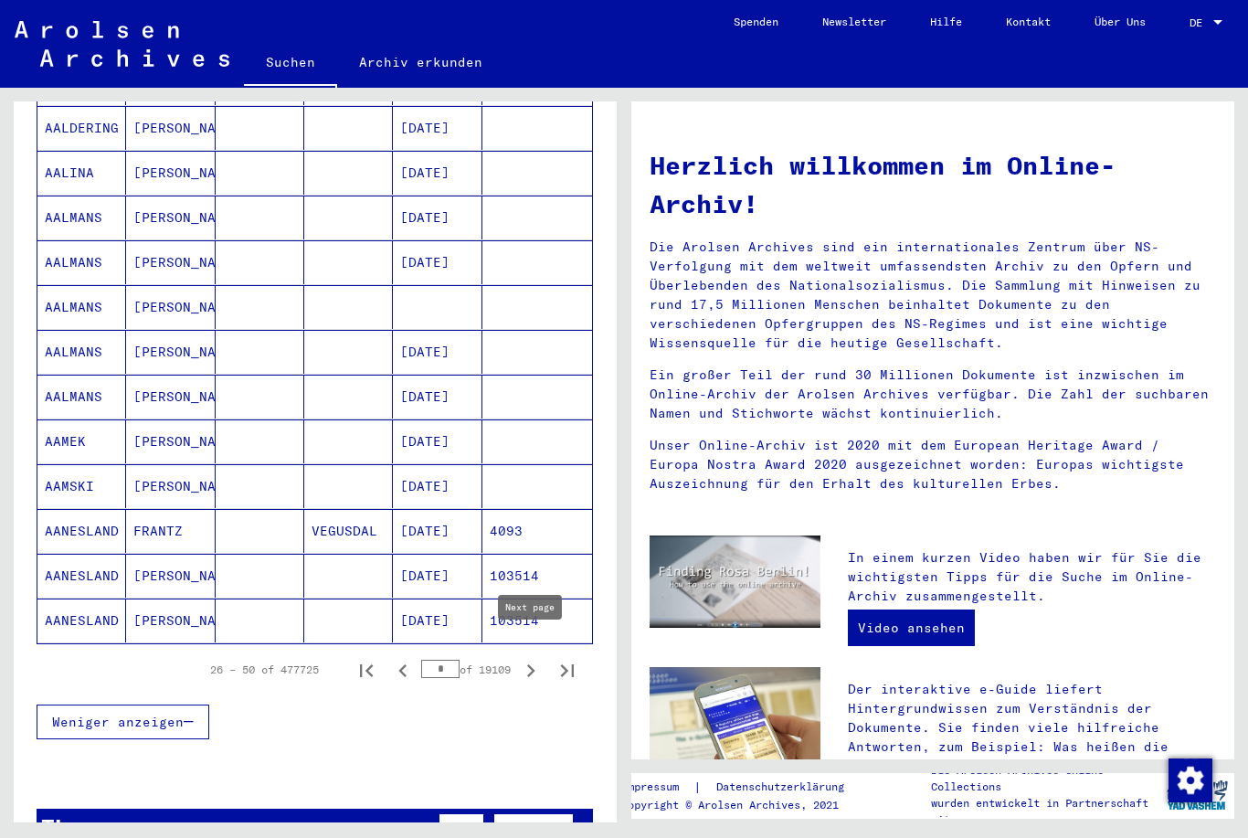
click at [534, 664] on icon "Next page" at bounding box center [531, 670] width 8 height 13
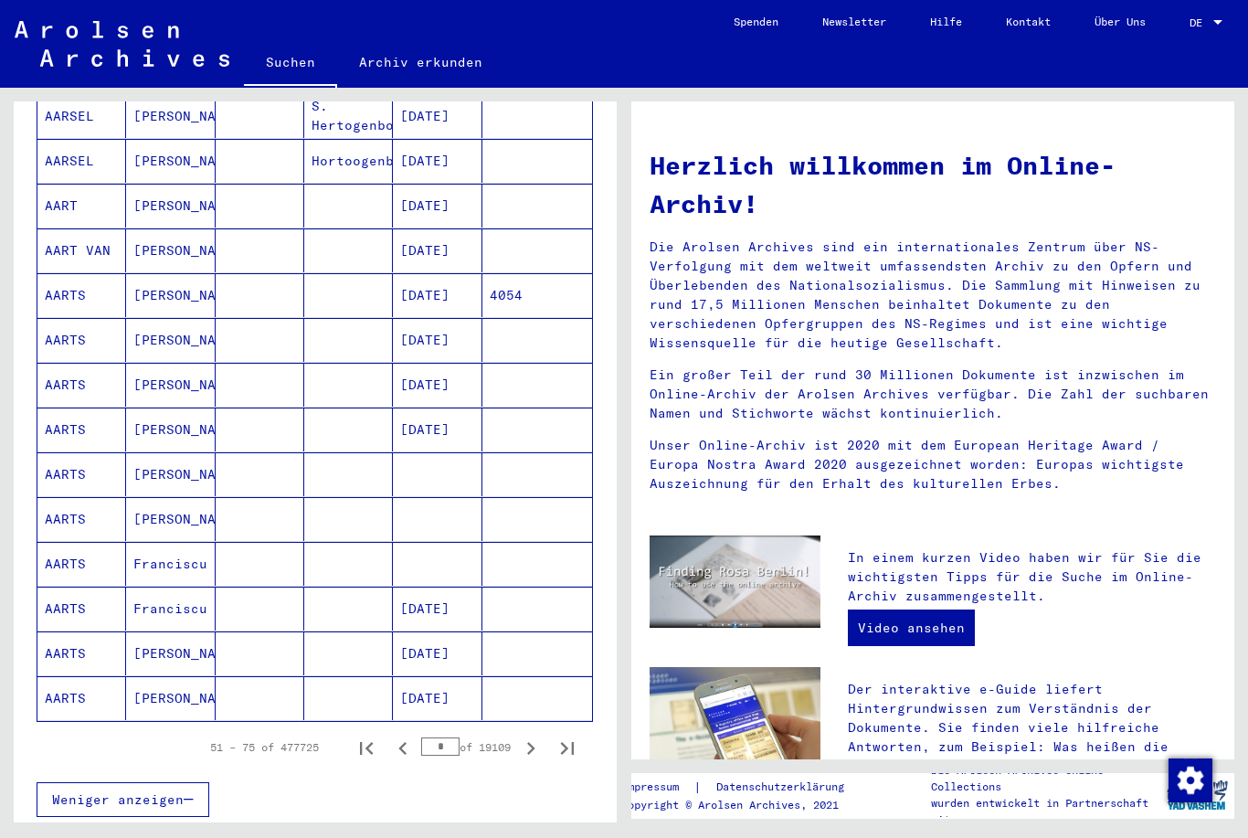
scroll to position [880, 0]
click at [532, 735] on icon "Next page" at bounding box center [531, 748] width 26 height 26
type input "*"
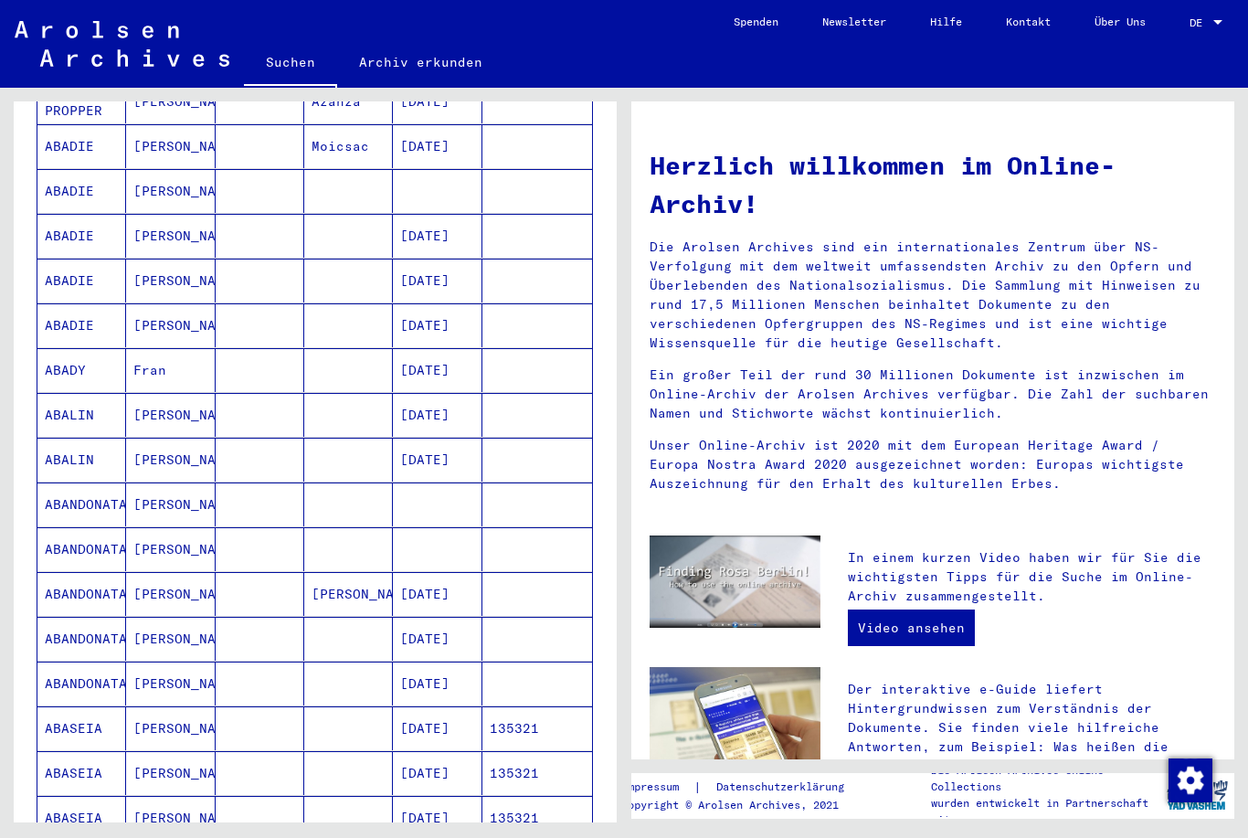
scroll to position [669, 0]
click at [437, 587] on mat-cell "[DATE]" at bounding box center [437, 595] width 89 height 44
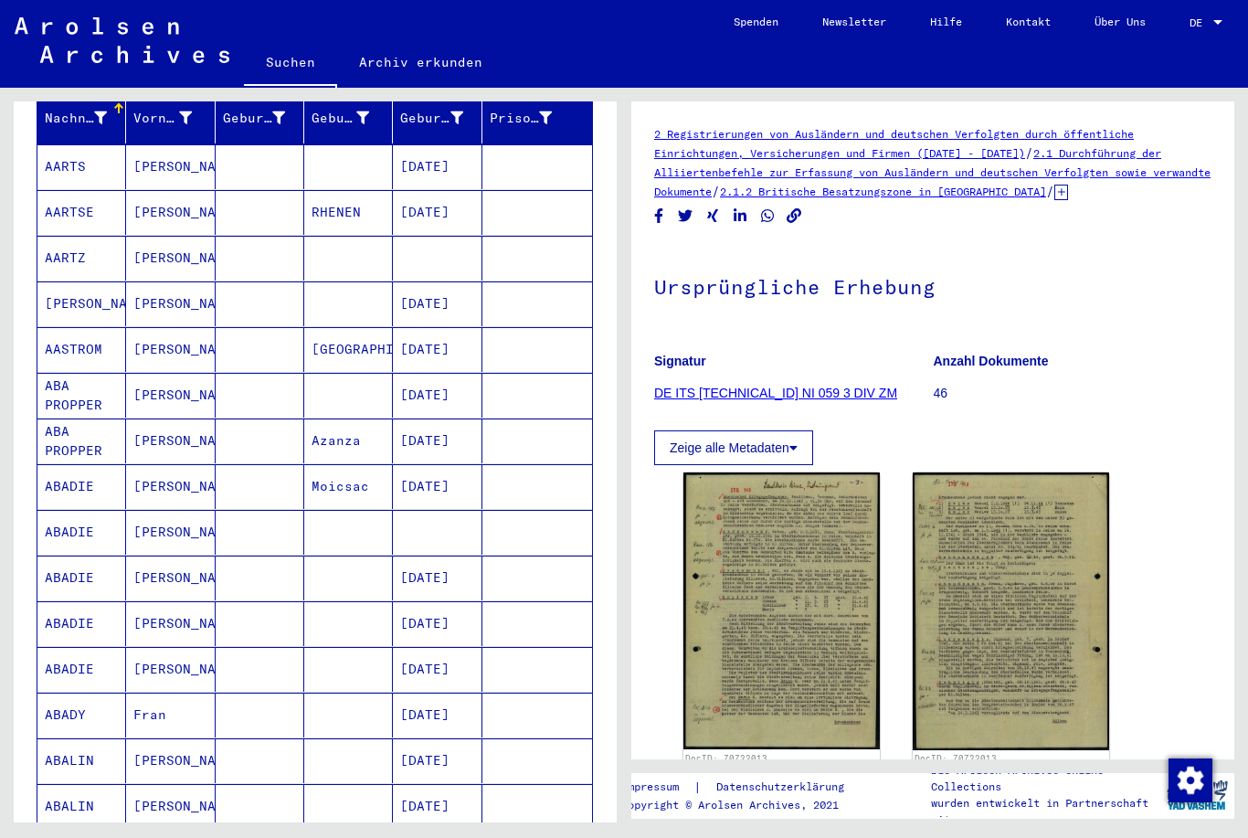
scroll to position [344, 0]
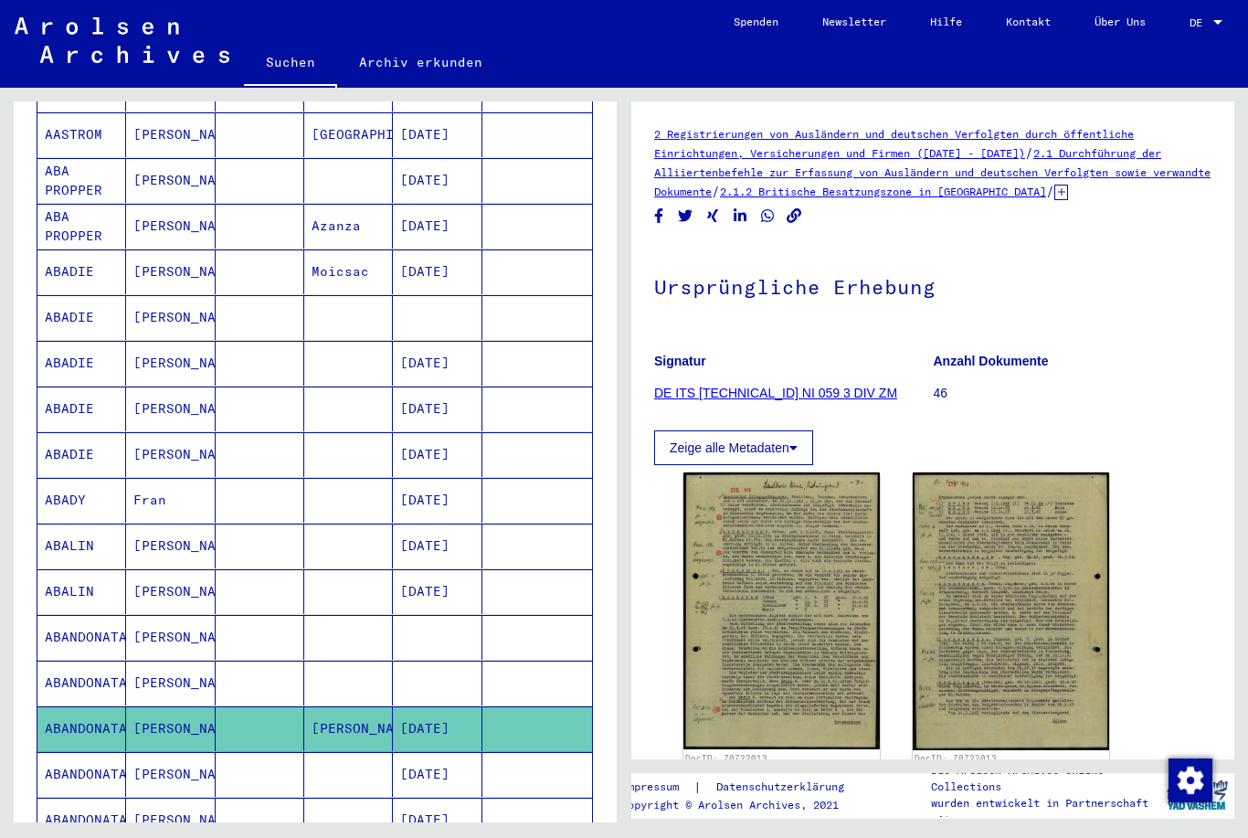
click at [788, 540] on img at bounding box center [781, 610] width 196 height 276
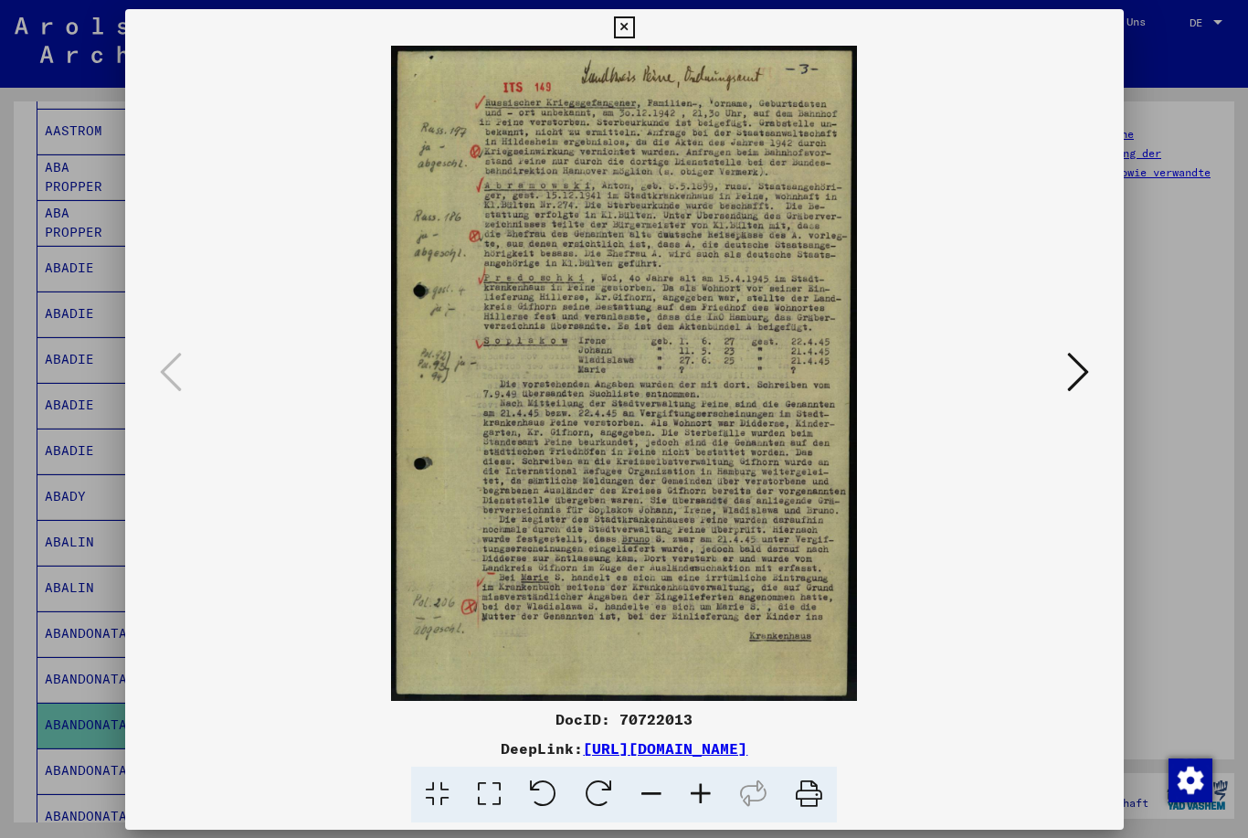
scroll to position [556, 0]
click at [1084, 374] on icon at bounding box center [1077, 372] width 22 height 44
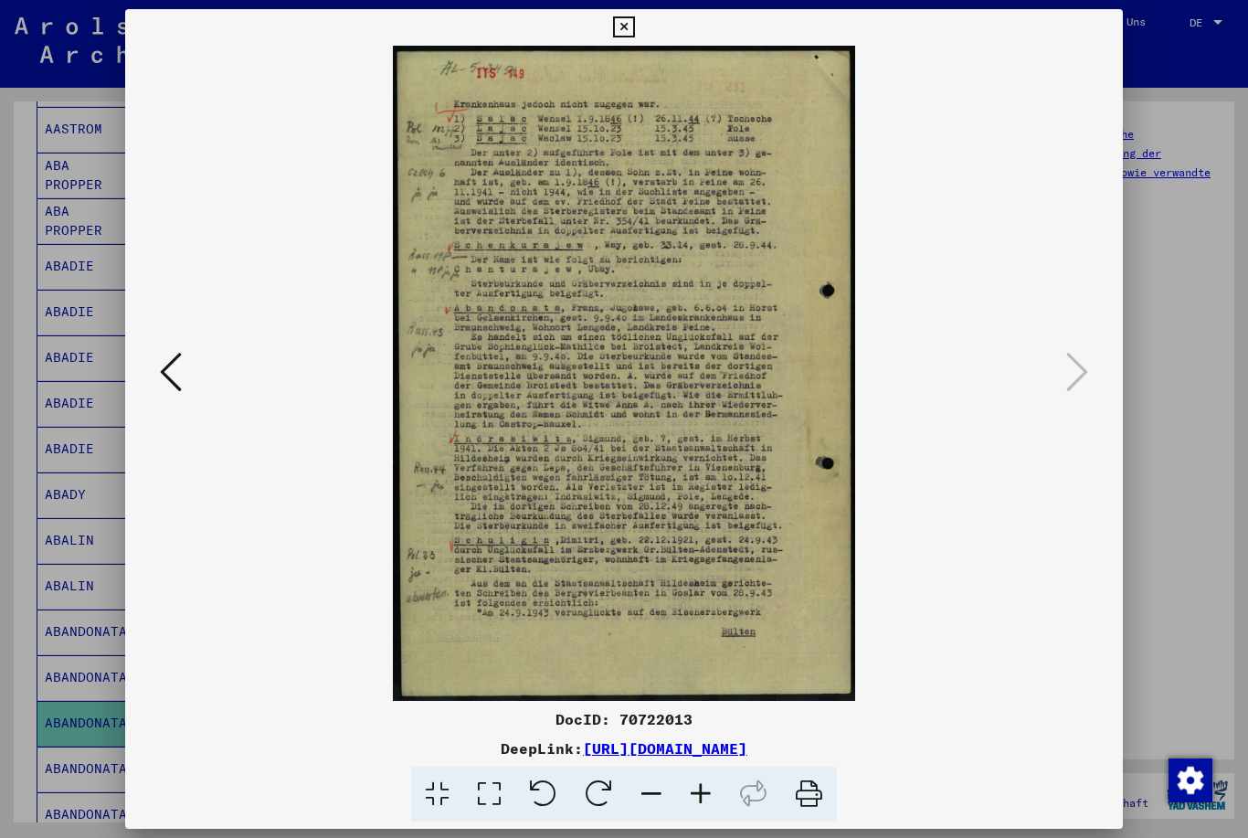
click at [640, 41] on button at bounding box center [624, 27] width 32 height 37
